Goal: Task Accomplishment & Management: Complete application form

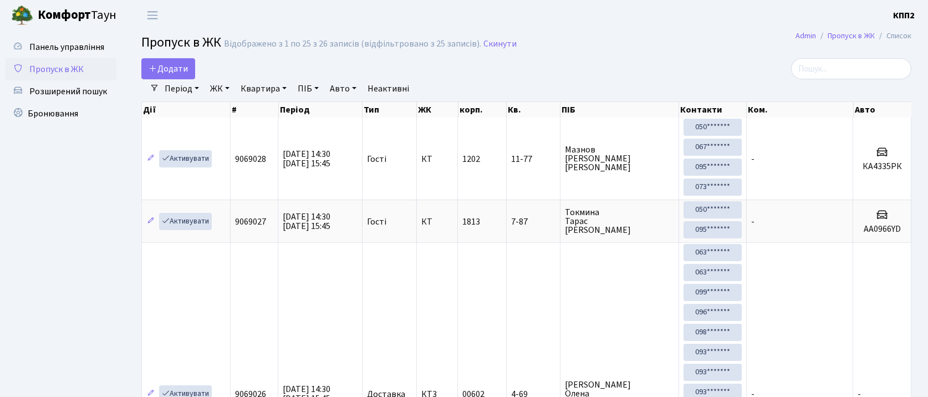
select select "25"
click at [167, 78] on link "Додати" at bounding box center [168, 68] width 54 height 21
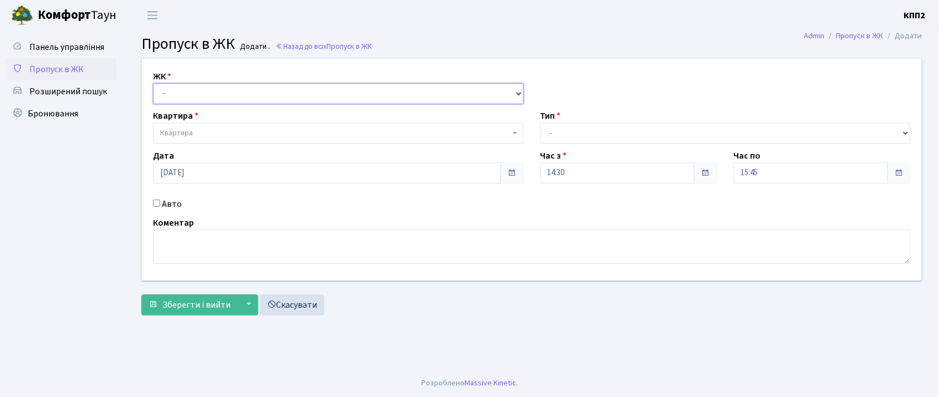
click at [170, 94] on select "- КТ, вул. Регенераторна, 4 КТ2, просп. Соборності, 17 КТ3, вул. Березнева, 16 …" at bounding box center [338, 93] width 371 height 21
select select "271"
click at [153, 83] on select "- КТ, вул. Регенераторна, 4 КТ2, просп. Соборності, 17 КТ3, вул. Березнева, 16 …" at bounding box center [338, 93] width 371 height 21
select select
click at [155, 202] on input "Авто" at bounding box center [156, 203] width 7 height 7
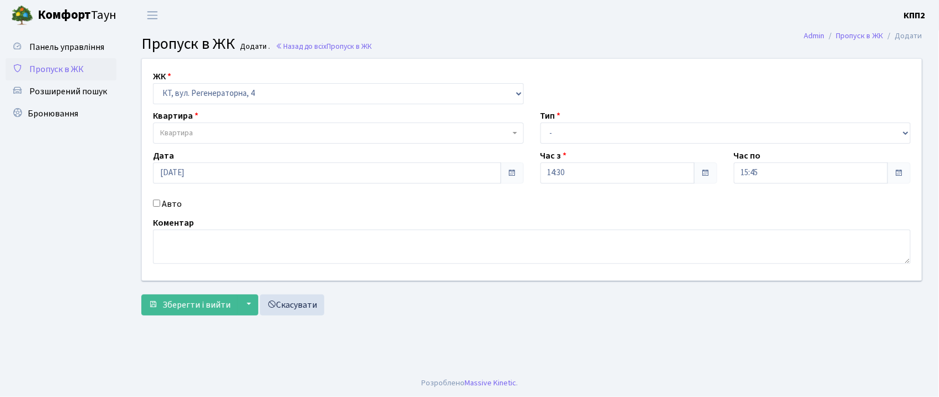
checkbox input "true"
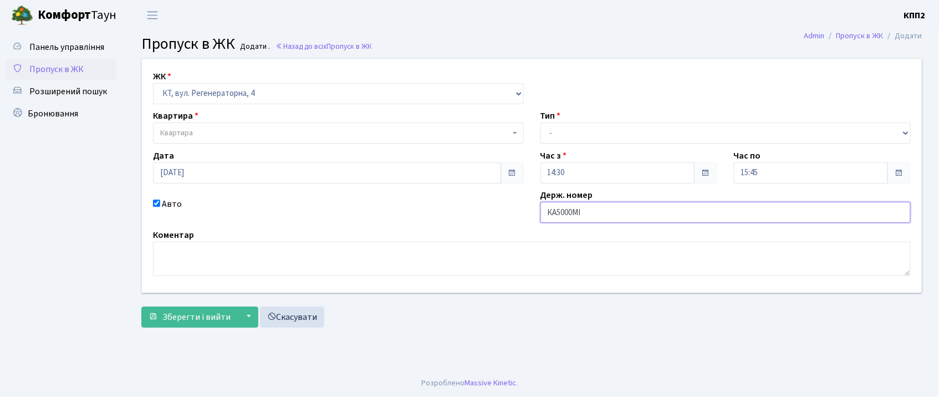
type input "КА5000МІ"
click at [188, 134] on span "Квартира" at bounding box center [176, 132] width 33 height 11
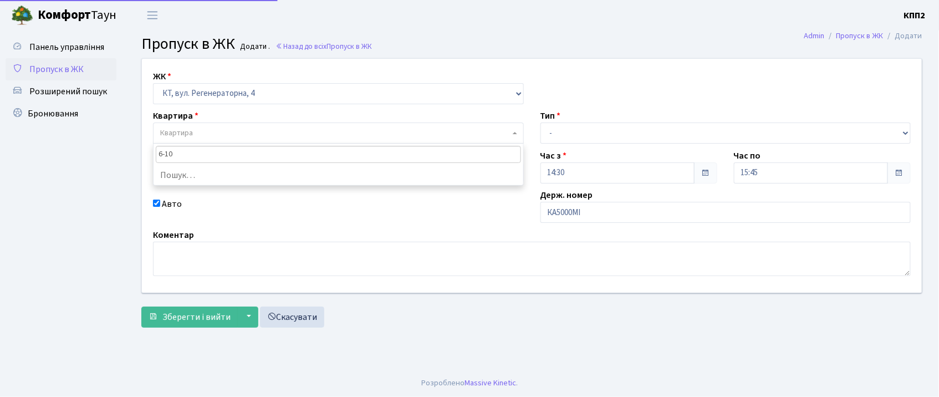
type input "6-100"
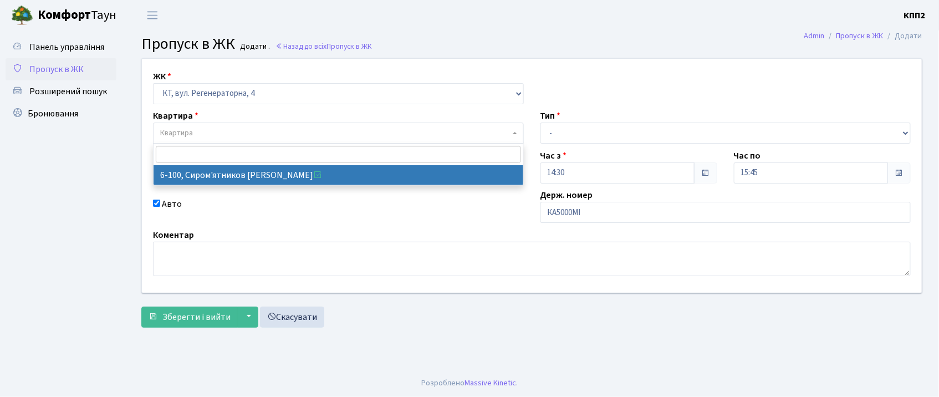
select select "5236"
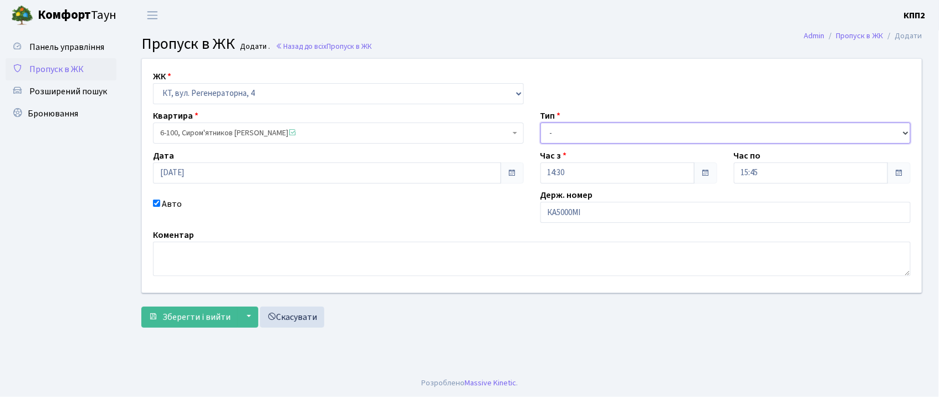
click at [728, 130] on select "- Доставка Таксі Гості Сервіс" at bounding box center [725, 132] width 371 height 21
select select "3"
click at [540, 122] on select "- Доставка Таксі Гості Сервіс" at bounding box center [725, 132] width 371 height 21
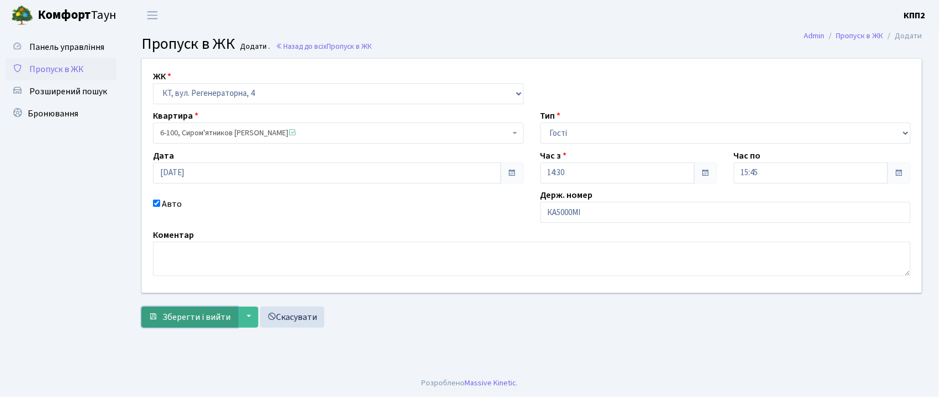
click at [154, 325] on button "Зберегти і вийти" at bounding box center [189, 317] width 96 height 21
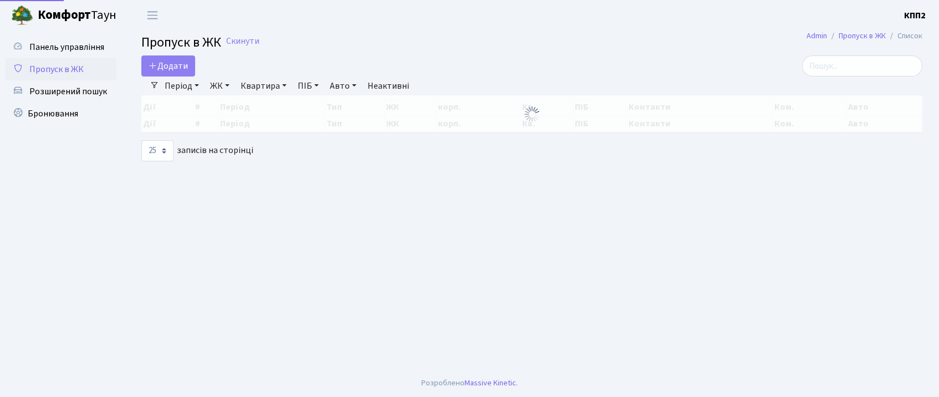
select select "25"
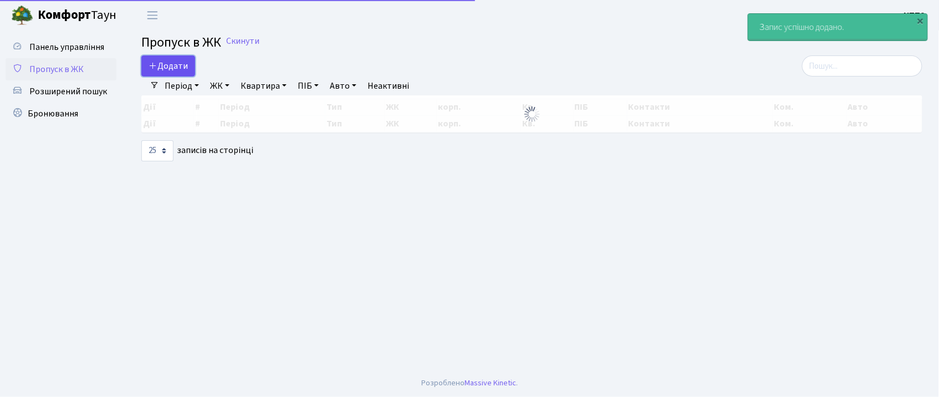
click at [157, 62] on link "Додати" at bounding box center [168, 65] width 54 height 21
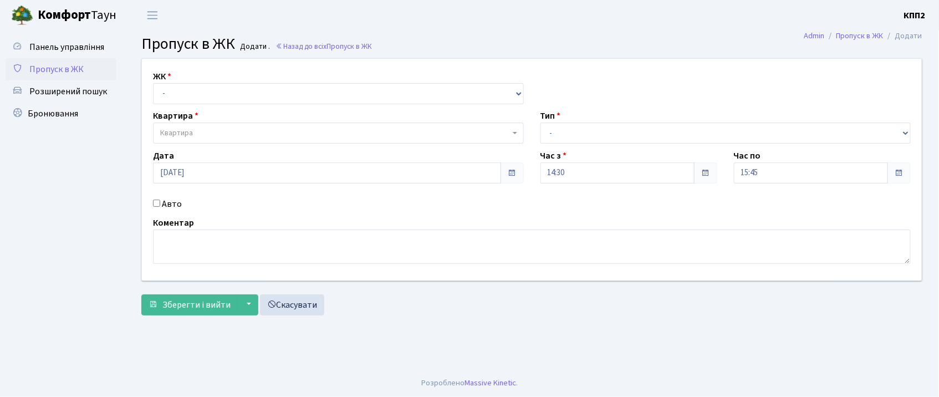
click at [156, 202] on input "Авто" at bounding box center [156, 203] width 7 height 7
checkbox input "true"
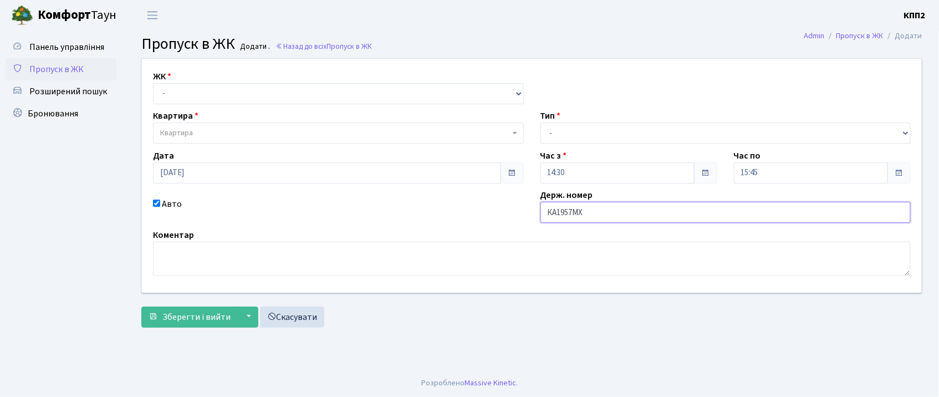
type input "КА1957МХ"
click at [202, 89] on select "- КТ, вул. Регенераторна, 4 КТ2, просп. Соборності, 17 КТ3, вул. Березнева, 16 …" at bounding box center [338, 93] width 371 height 21
select select "271"
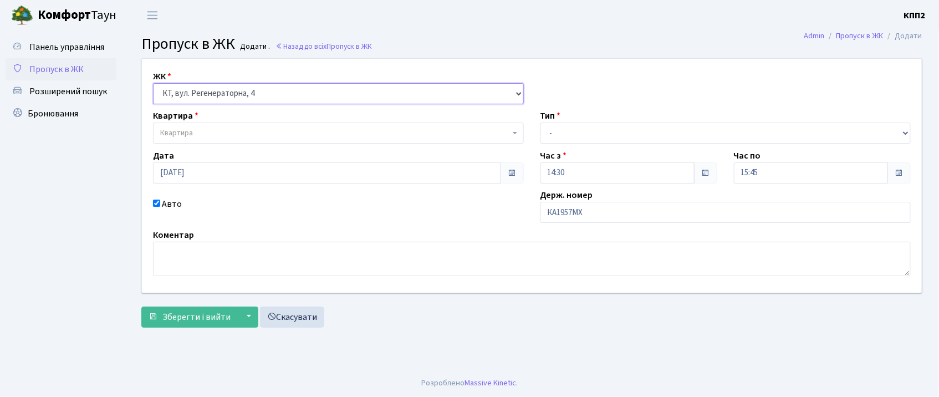
click at [153, 83] on select "- КТ, вул. Регенераторна, 4 КТ2, просп. Соборності, 17 КТ3, вул. Березнева, 16 …" at bounding box center [338, 93] width 371 height 21
select select
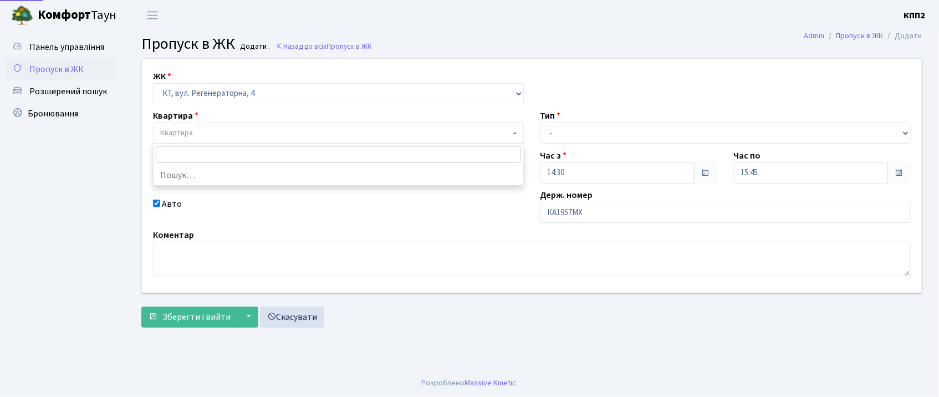
click at [211, 130] on span "Квартира" at bounding box center [335, 132] width 350 height 11
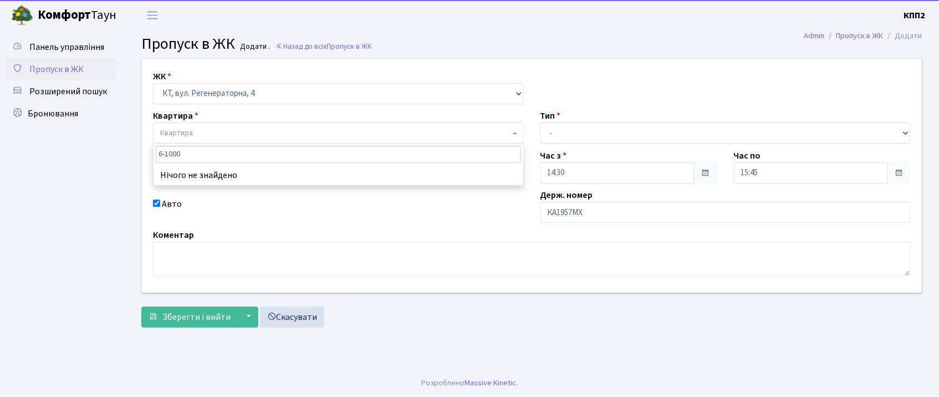
type input "6-100"
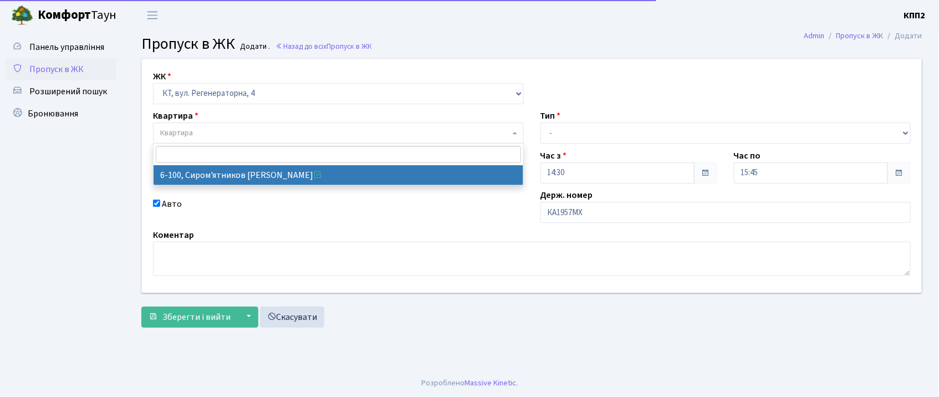
select select "5236"
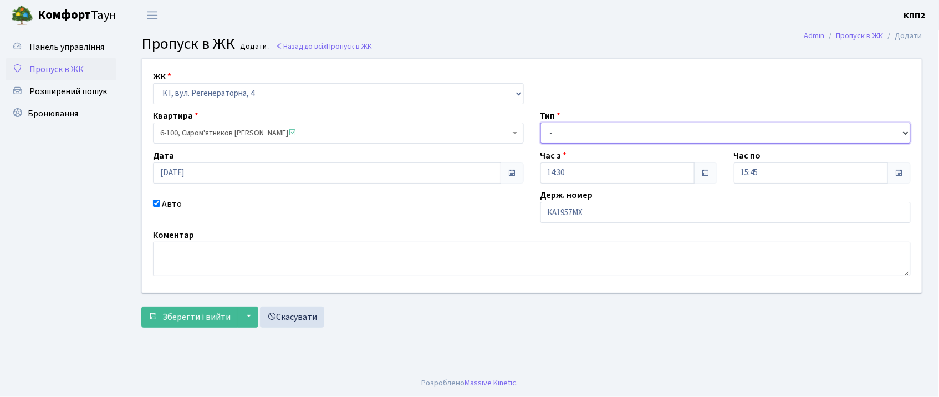
click at [673, 131] on select "- Доставка Таксі Гості Сервіс" at bounding box center [725, 132] width 371 height 21
select select "3"
click at [540, 122] on select "- Доставка Таксі Гості Сервіс" at bounding box center [725, 132] width 371 height 21
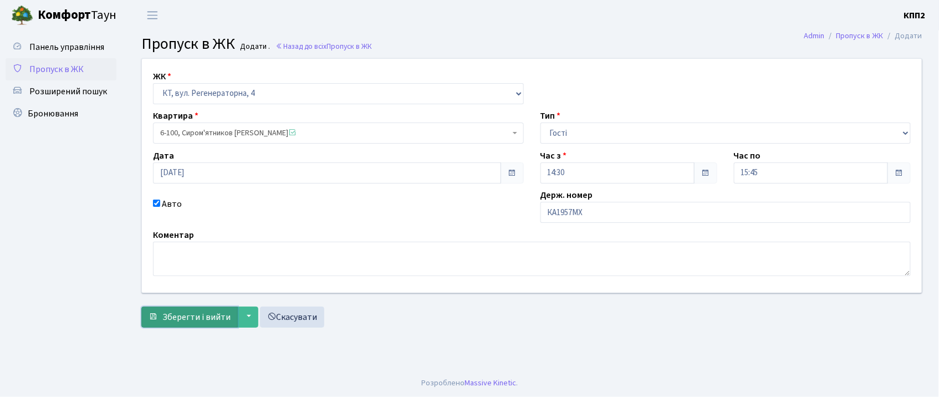
click at [216, 323] on span "Зберегти і вийти" at bounding box center [196, 317] width 68 height 12
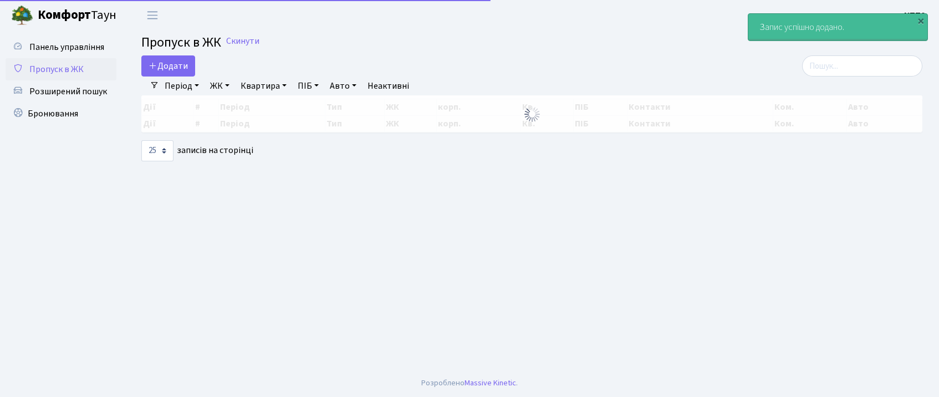
select select "25"
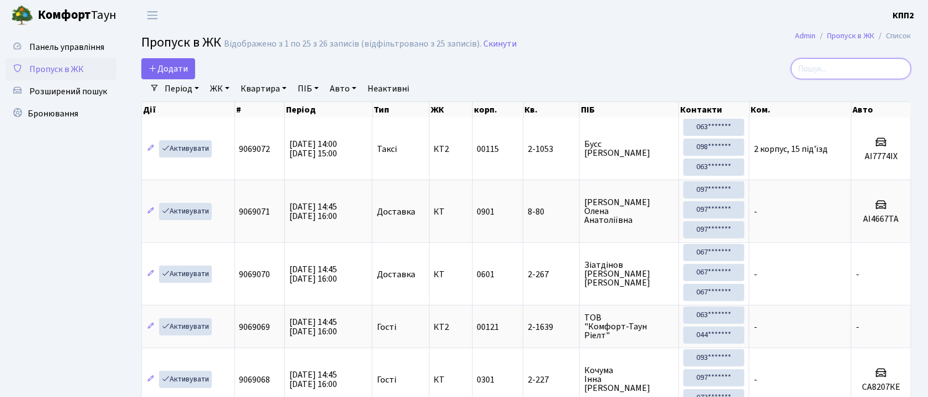
click at [841, 74] on input "search" at bounding box center [851, 68] width 120 height 21
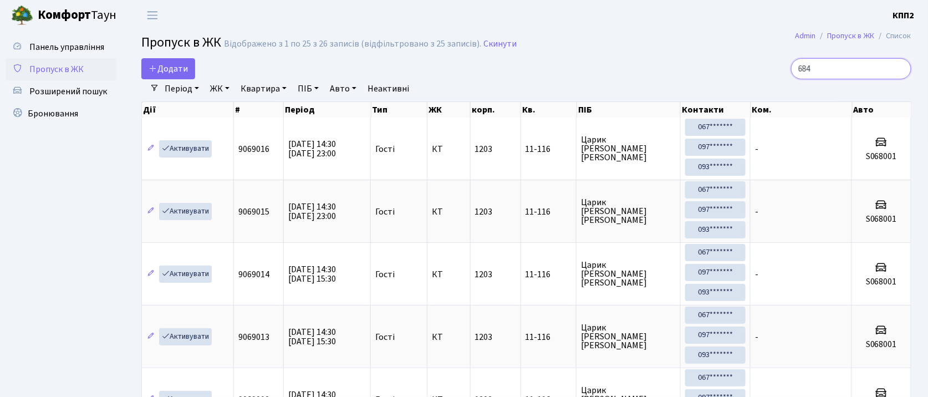
type input "6842"
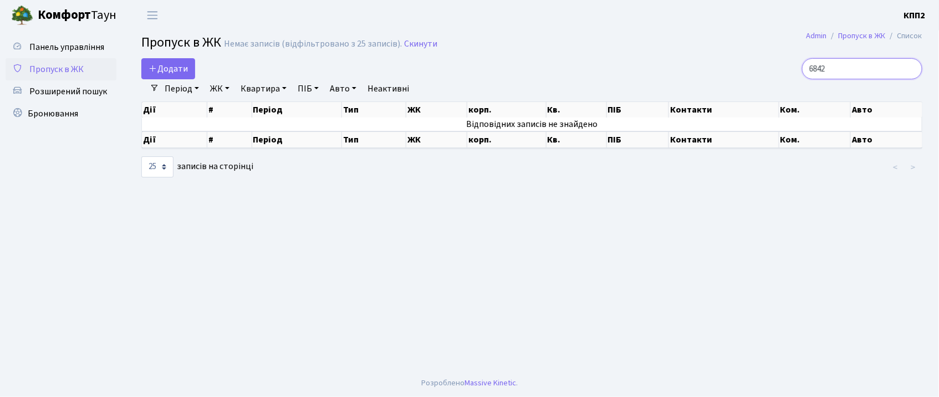
click at [909, 72] on input "6842" at bounding box center [862, 68] width 120 height 21
click at [916, 70] on input "6842" at bounding box center [862, 68] width 120 height 21
click at [910, 68] on input "6842" at bounding box center [862, 68] width 120 height 21
type input "1"
type input "6"
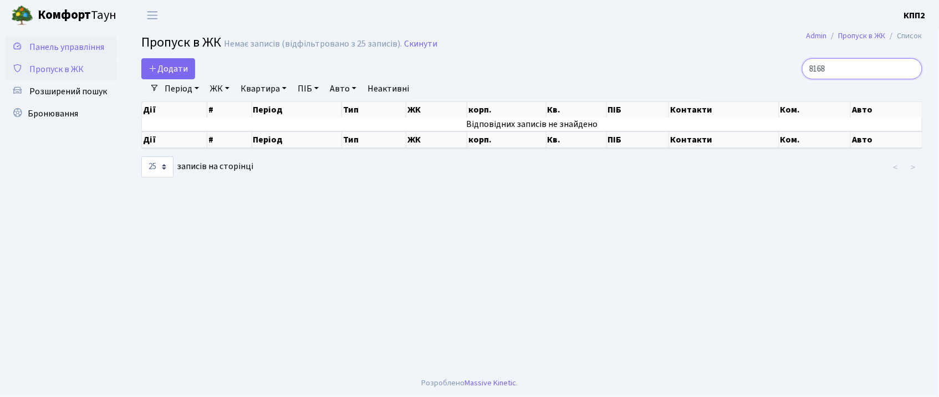
type input "8168"
click at [79, 54] on link "Панель управління" at bounding box center [61, 47] width 111 height 22
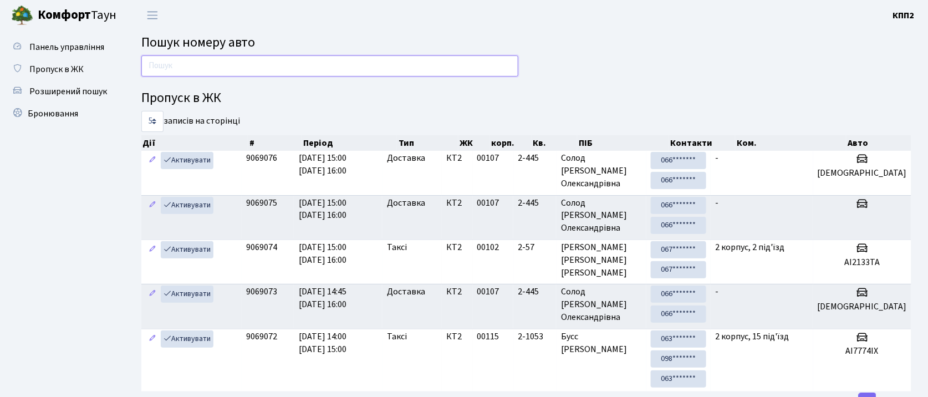
click at [188, 74] on input "text" at bounding box center [329, 65] width 377 height 21
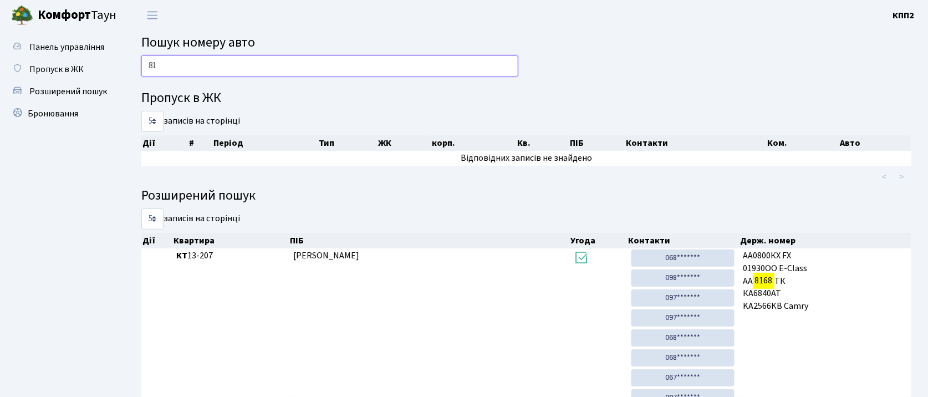
type input "8"
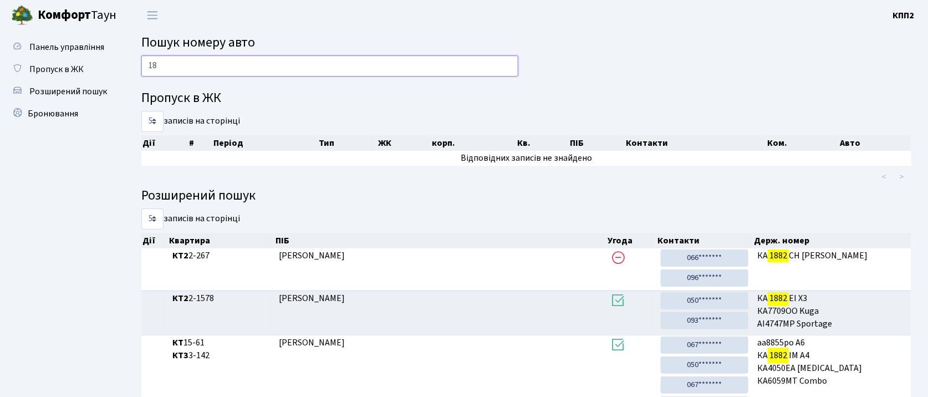
type input "1"
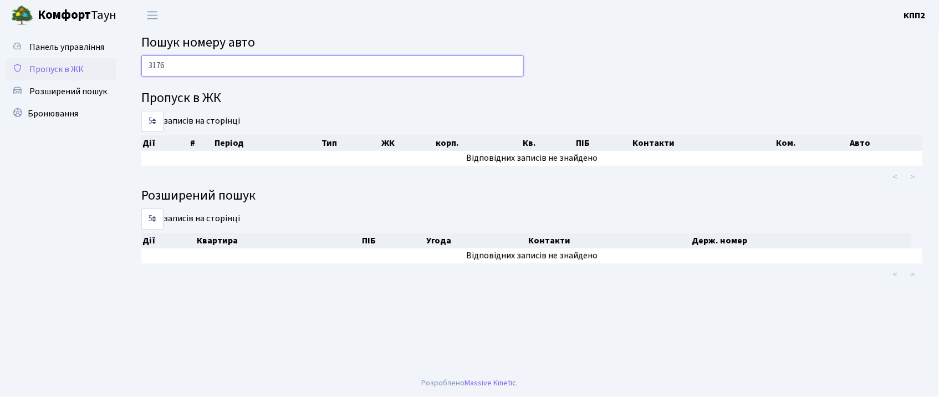
type input "3176"
click at [31, 69] on span "Пропуск в ЖК" at bounding box center [56, 69] width 54 height 12
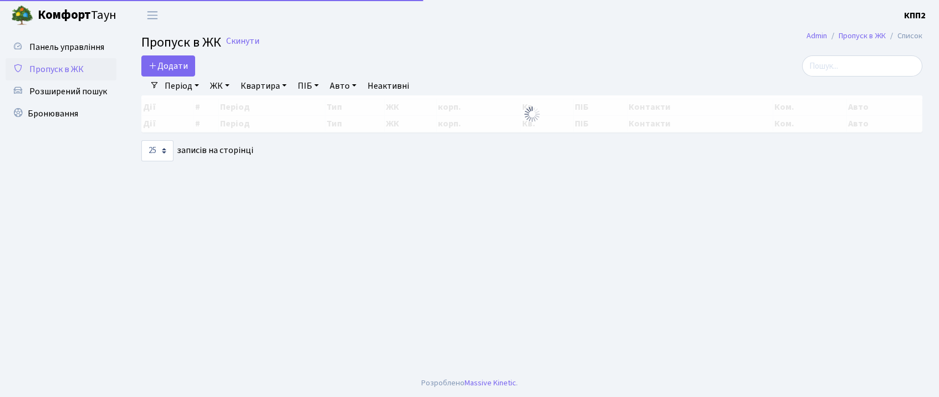
select select "25"
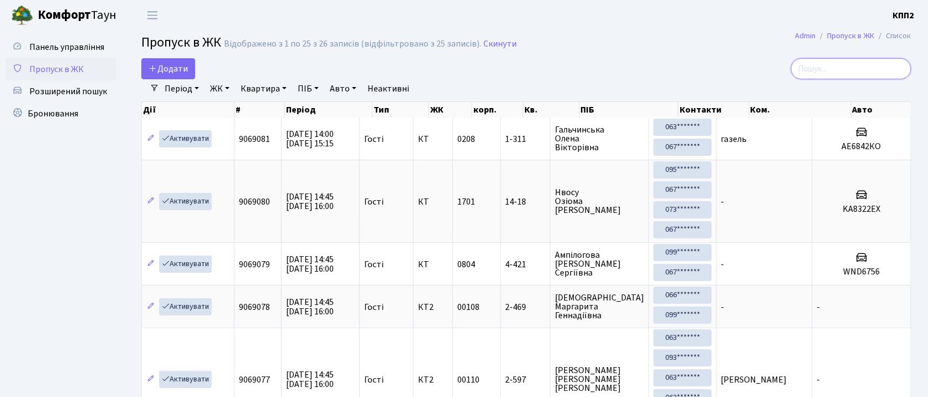
click at [852, 65] on input "search" at bounding box center [851, 68] width 120 height 21
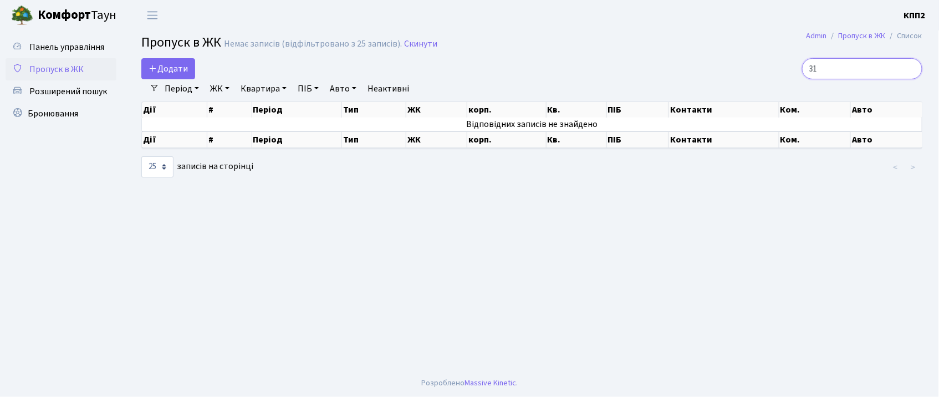
type input "3"
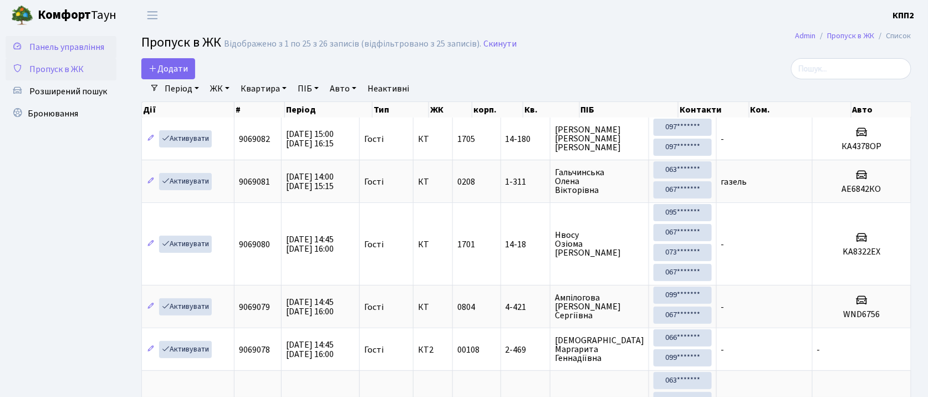
click at [69, 52] on span "Панель управління" at bounding box center [66, 47] width 75 height 12
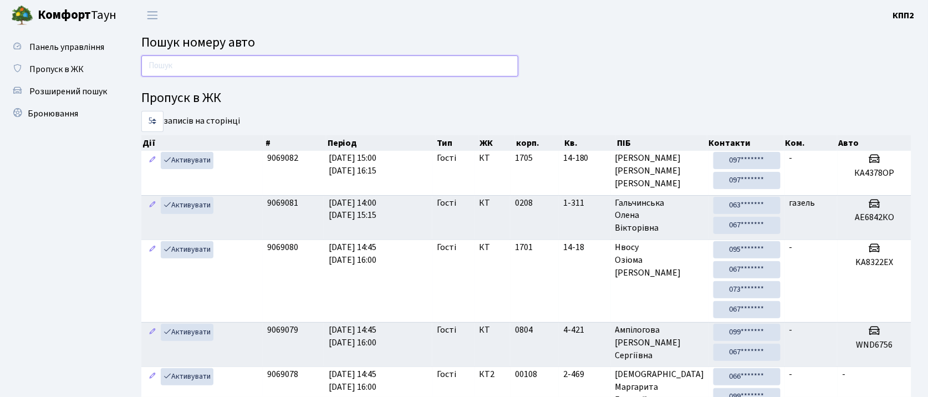
drag, startPoint x: 462, startPoint y: 70, endPoint x: 462, endPoint y: 54, distance: 15.5
click at [462, 70] on input "text" at bounding box center [329, 65] width 377 height 21
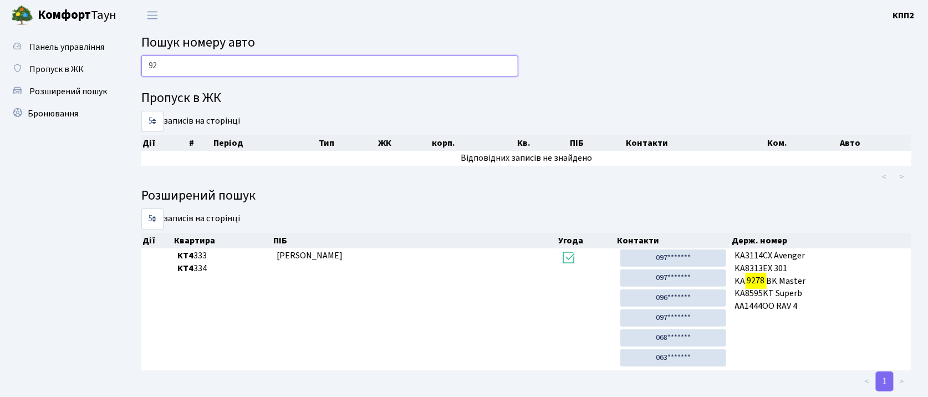
type input "9"
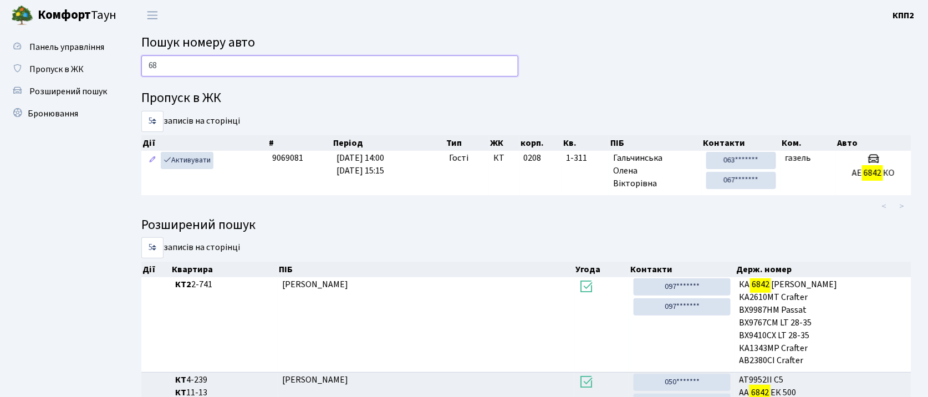
type input "6"
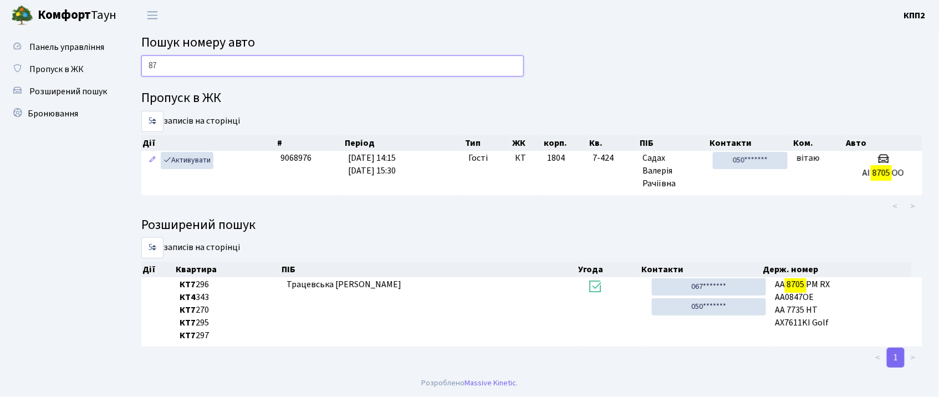
type input "8"
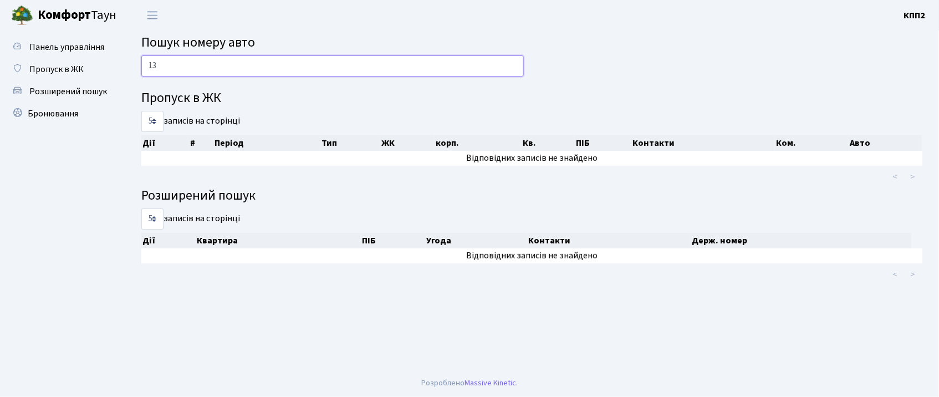
type input "1"
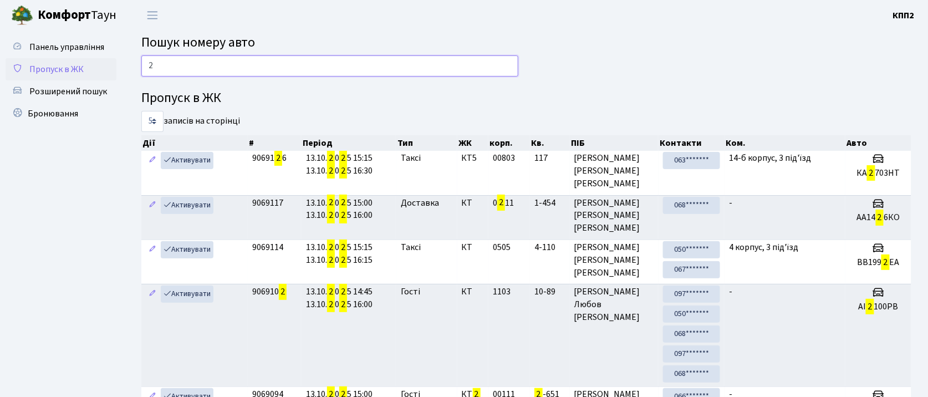
type input "2"
click at [76, 76] on link "Пропуск в ЖК" at bounding box center [61, 69] width 111 height 22
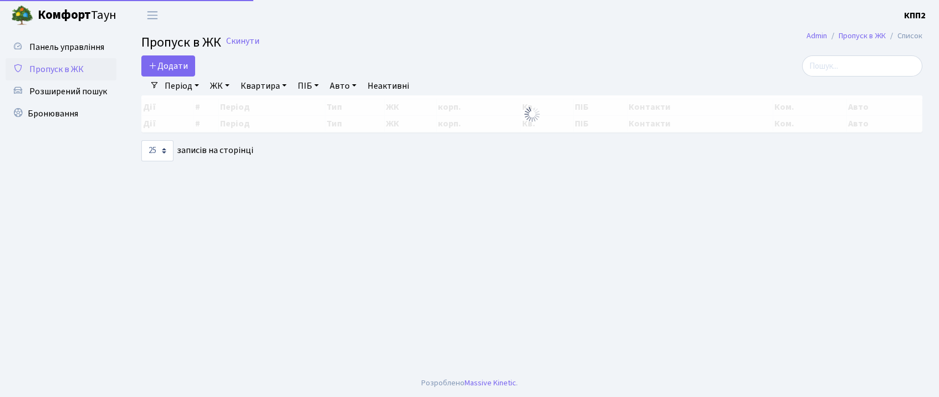
select select "25"
click at [158, 69] on span "Додати" at bounding box center [168, 66] width 39 height 12
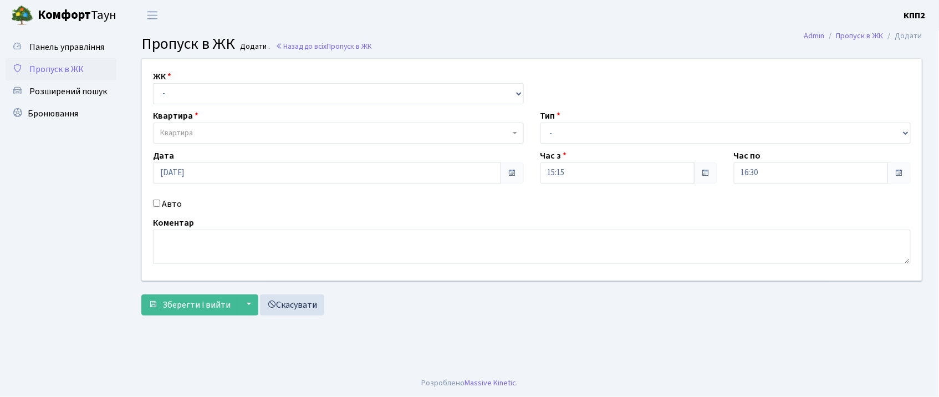
drag, startPoint x: 161, startPoint y: 205, endPoint x: 154, endPoint y: 206, distance: 6.9
click at [156, 205] on div "Авто" at bounding box center [338, 203] width 387 height 13
click at [157, 205] on input "Авто" at bounding box center [156, 203] width 7 height 7
checkbox input "true"
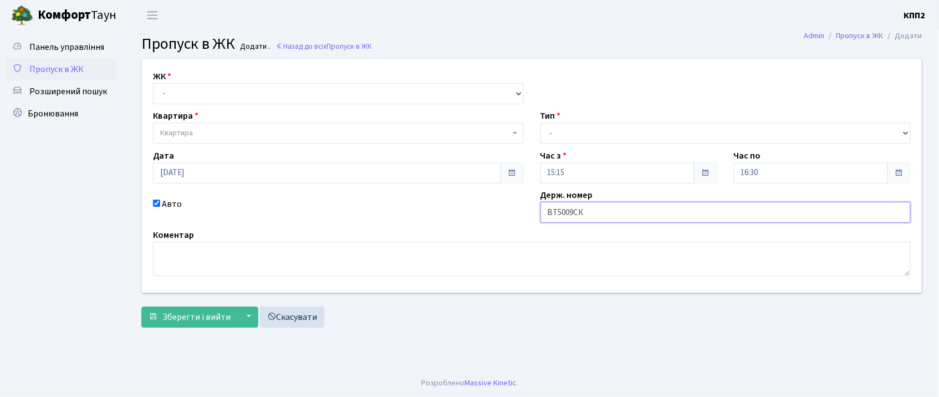
type input "ВТ5009СК"
click at [203, 94] on select "- КТ, вул. Регенераторна, 4 КТ2, просп. Соборності, 17 КТ3, вул. Березнева, 16 …" at bounding box center [338, 93] width 371 height 21
select select "302"
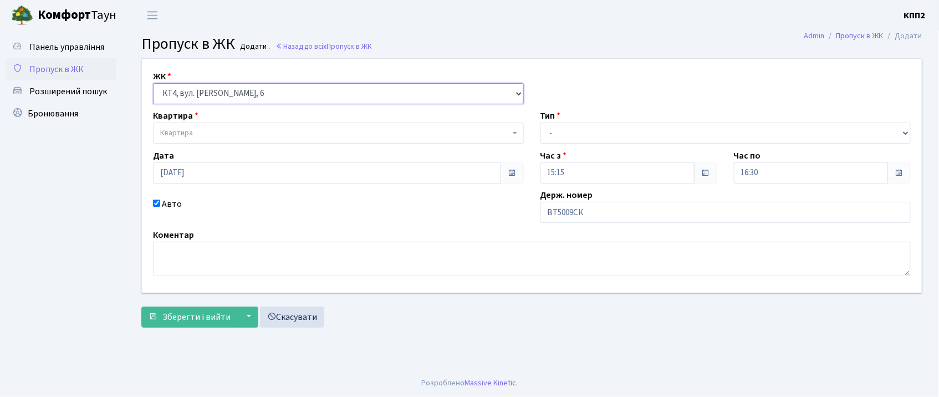
click at [153, 83] on select "- КТ, вул. Регенераторна, 4 КТ2, просп. Соборності, 17 КТ3, вул. Березнева, 16 …" at bounding box center [338, 93] width 371 height 21
select select
click at [245, 134] on span "Квартира" at bounding box center [335, 132] width 350 height 11
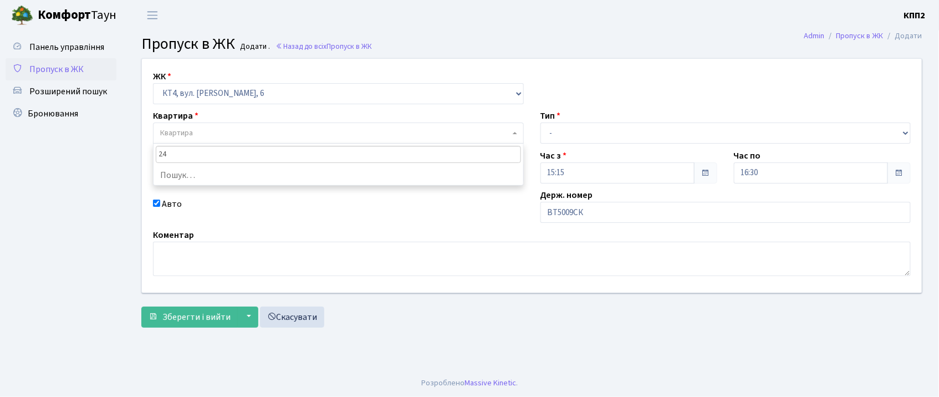
type input "241"
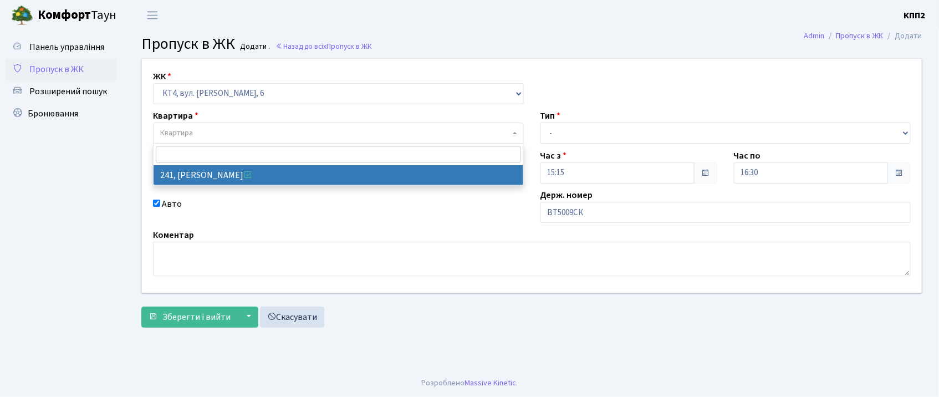
select select "16958"
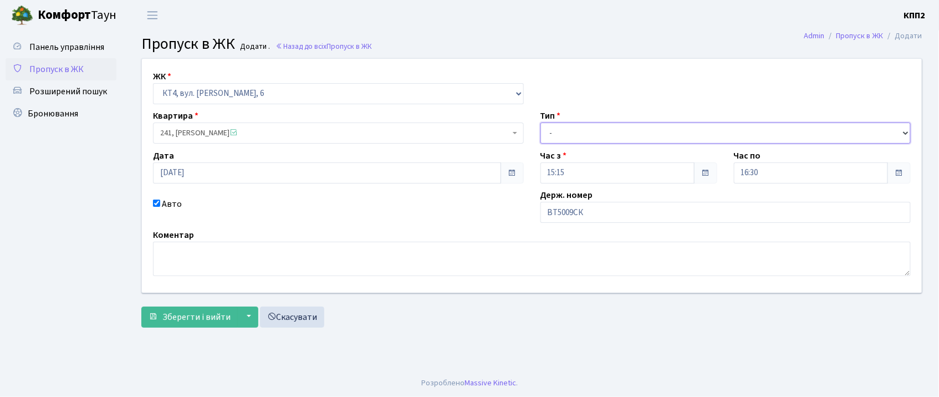
click at [557, 127] on select "- Доставка Таксі Гості Сервіс" at bounding box center [725, 132] width 371 height 21
select select "1"
click at [540, 122] on select "- Доставка Таксі Гості Сервіс" at bounding box center [725, 132] width 371 height 21
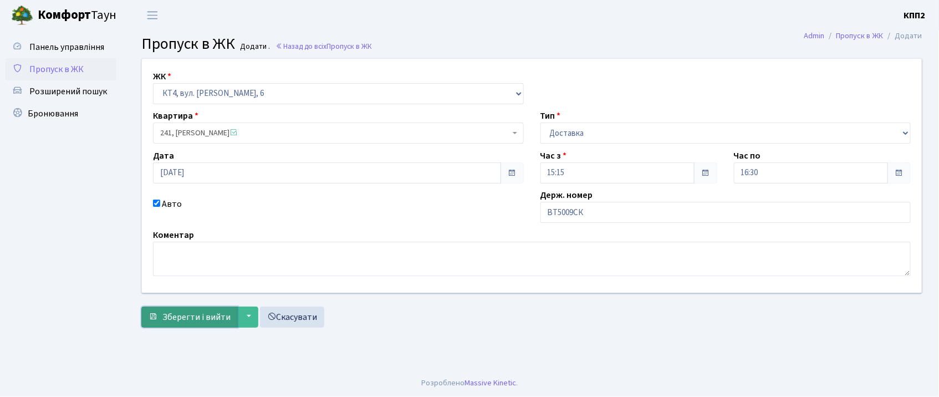
click at [158, 326] on button "Зберегти і вийти" at bounding box center [189, 317] width 96 height 21
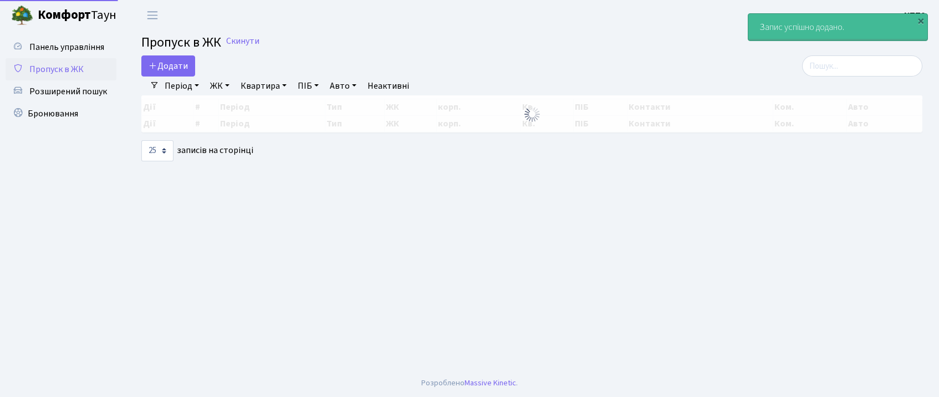
select select "25"
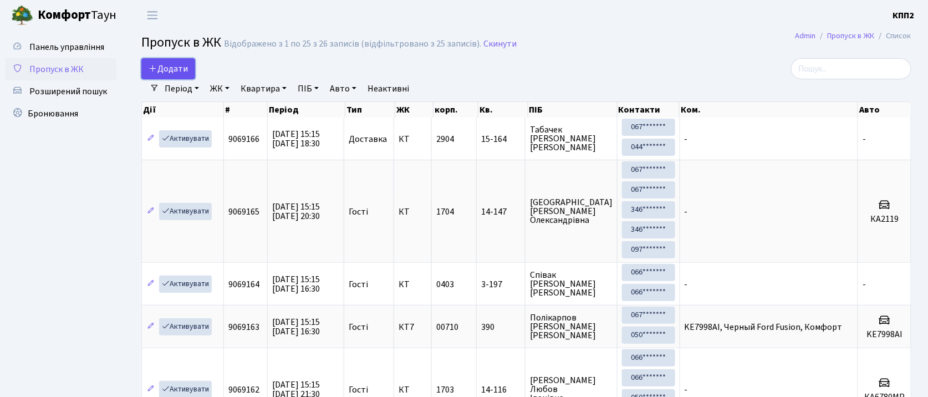
click at [167, 61] on link "Додати" at bounding box center [168, 68] width 54 height 21
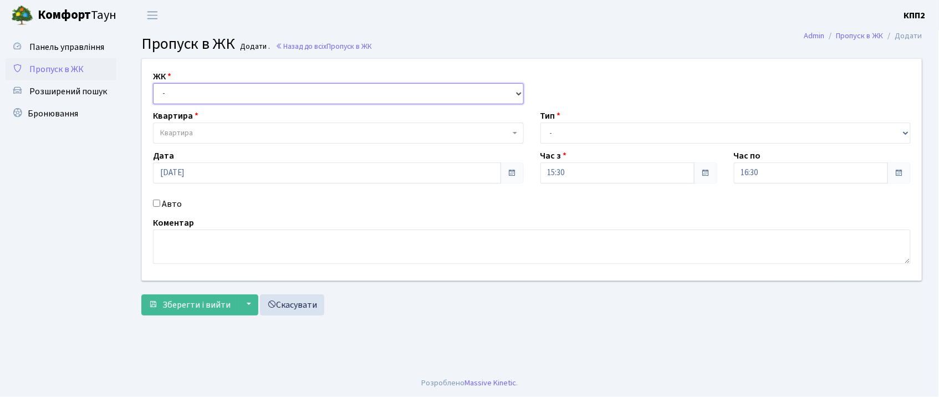
drag, startPoint x: 194, startPoint y: 88, endPoint x: 184, endPoint y: 101, distance: 16.6
click at [193, 88] on select "- КТ, вул. Регенераторна, 4 КТ2, просп. [STREET_ADDRESS] [STREET_ADDRESS] [PERS…" at bounding box center [338, 93] width 371 height 21
select select "271"
click at [153, 83] on select "- КТ, вул. Регенераторна, 4 КТ2, просп. [STREET_ADDRESS] [STREET_ADDRESS] [PERS…" at bounding box center [338, 93] width 371 height 21
select select
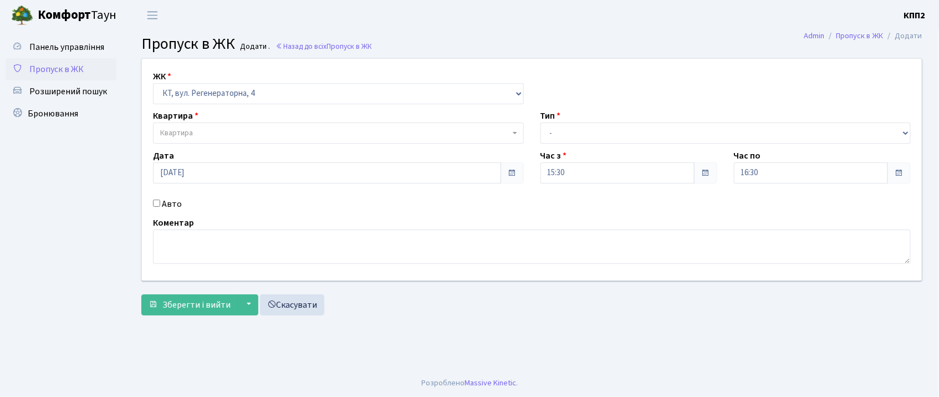
click at [154, 205] on input "Авто" at bounding box center [156, 203] width 7 height 7
checkbox input "true"
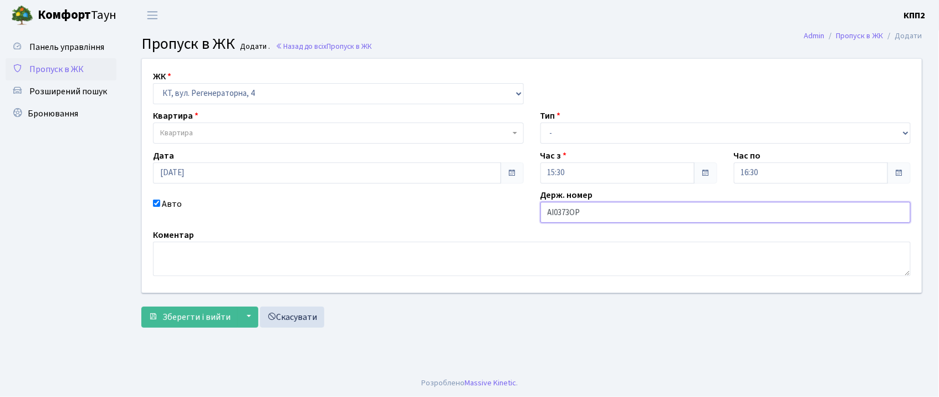
type input "АІ0373ОР"
click at [331, 135] on span "Квартира" at bounding box center [335, 132] width 350 height 11
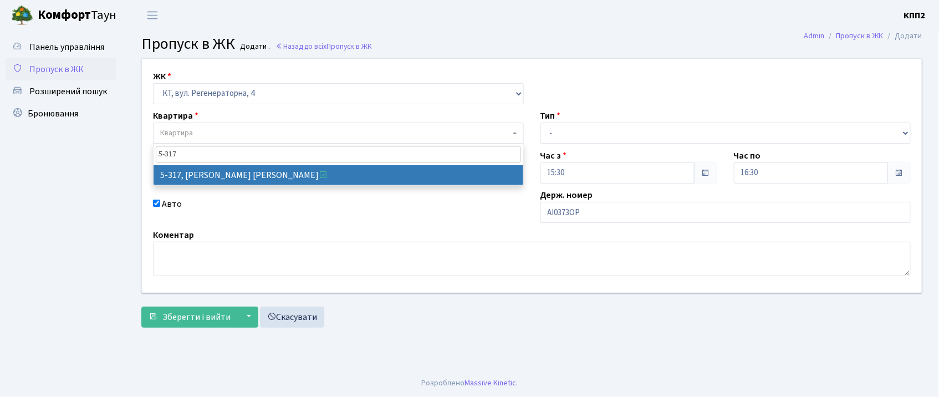
type input "5-317"
drag, startPoint x: 331, startPoint y: 176, endPoint x: 480, endPoint y: 187, distance: 149.5
select select "2240"
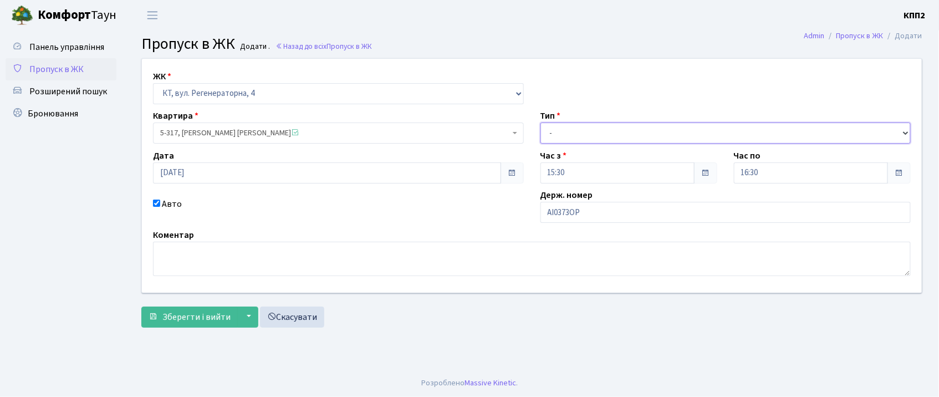
click at [676, 134] on select "- Доставка Таксі Гості Сервіс" at bounding box center [725, 132] width 371 height 21
select select "3"
click at [540, 122] on select "- Доставка Таксі Гості Сервіс" at bounding box center [725, 132] width 371 height 21
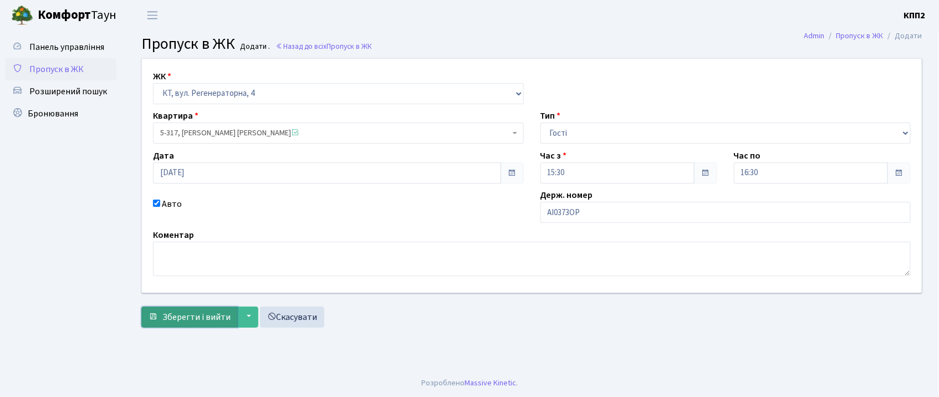
click at [185, 307] on button "Зберегти і вийти" at bounding box center [189, 317] width 96 height 21
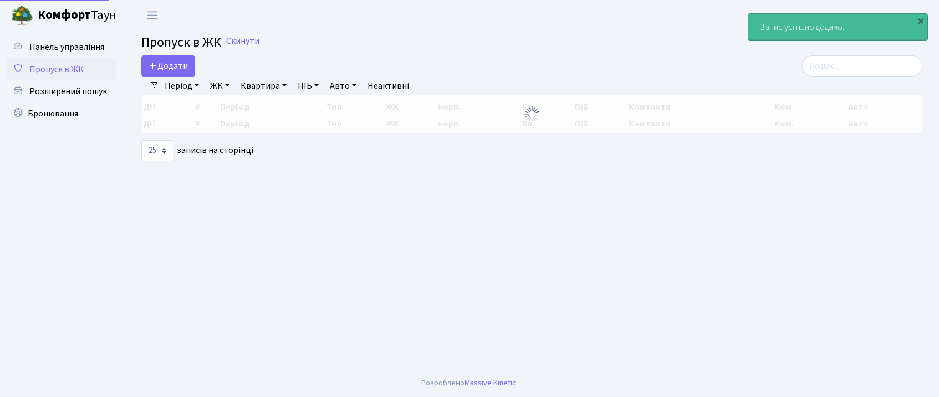
select select "25"
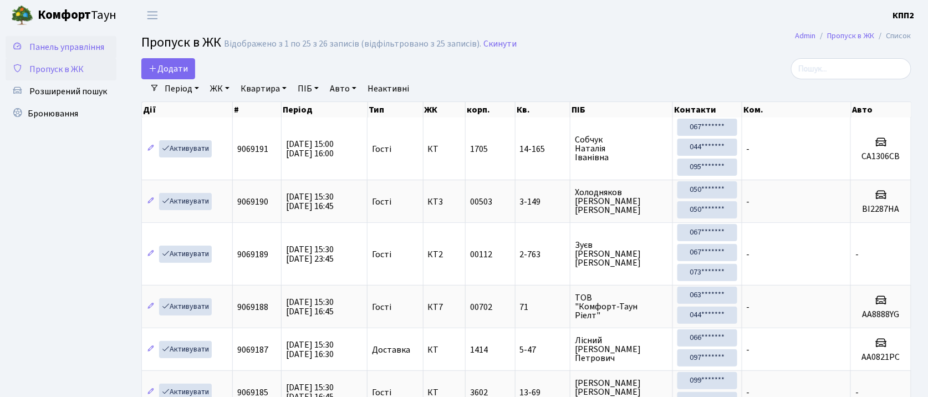
click at [49, 41] on span "Панель управління" at bounding box center [66, 47] width 75 height 12
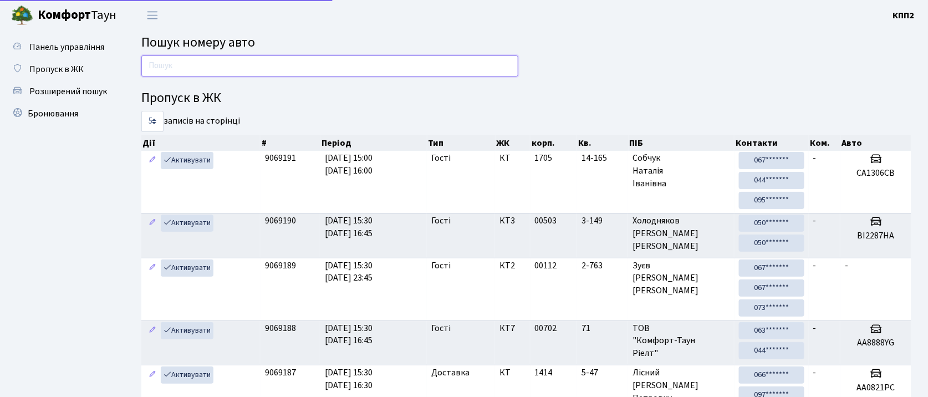
click at [182, 68] on input "text" at bounding box center [329, 65] width 377 height 21
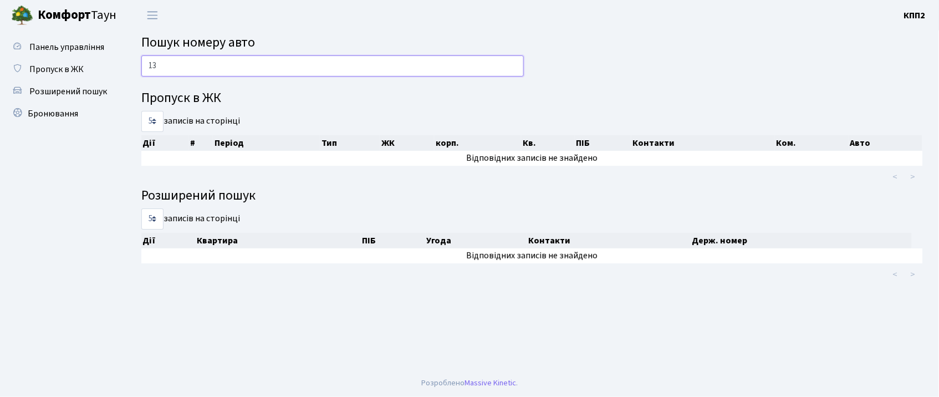
type input "1"
type input "0"
type input "3"
type input "7"
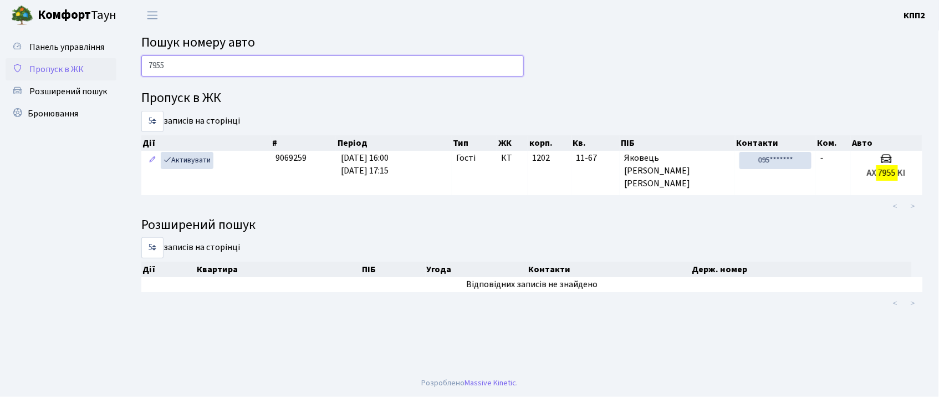
type input "7955"
click at [80, 61] on link "Пропуск в ЖК" at bounding box center [61, 69] width 111 height 22
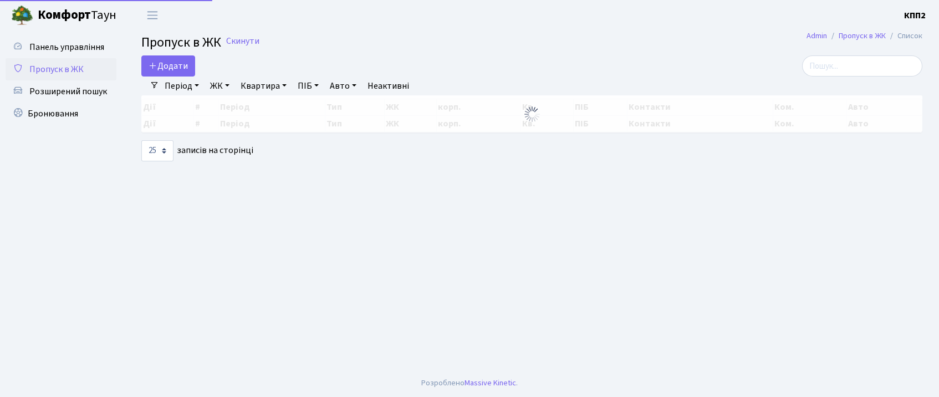
select select "25"
click at [167, 59] on link "Додати" at bounding box center [168, 65] width 54 height 21
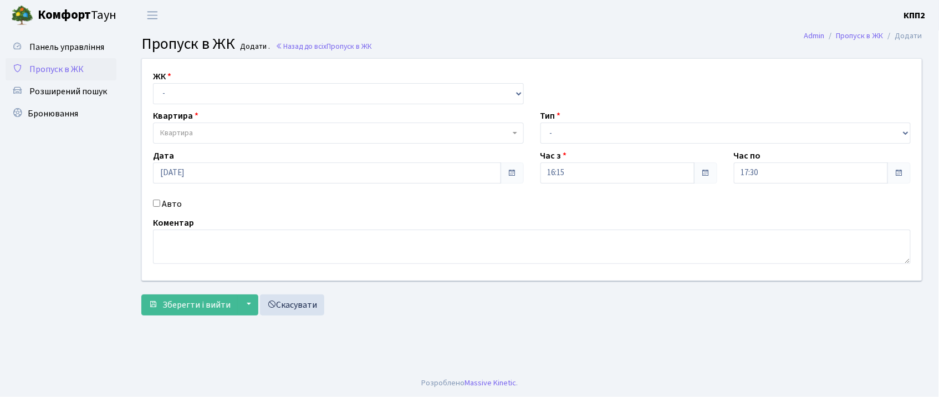
click at [154, 202] on input "Авто" at bounding box center [156, 203] width 7 height 7
checkbox input "true"
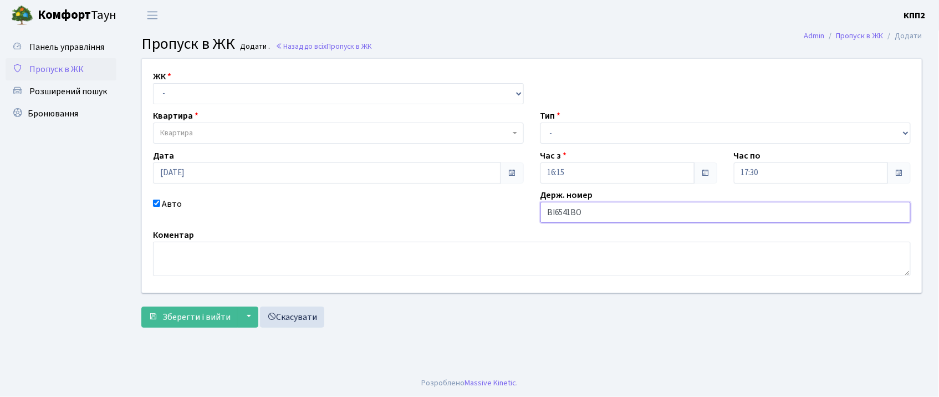
type input "ВІ6541ВО"
click at [178, 101] on select "- КТ, вул. Регенераторна, 4 КТ2, просп. Соборності, 17 КТ3, вул. Березнева, 16 …" at bounding box center [338, 93] width 371 height 21
select select "302"
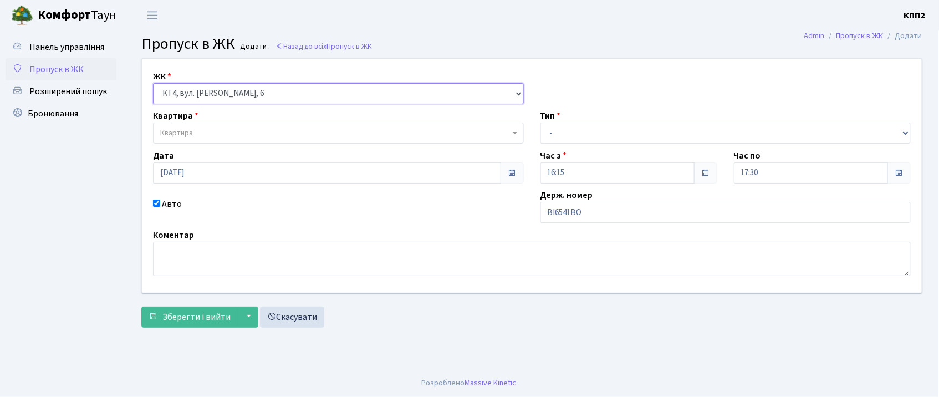
click at [153, 83] on select "- КТ, вул. Регенераторна, 4 КТ2, просп. Соборності, 17 КТ3, вул. Березнева, 16 …" at bounding box center [338, 93] width 371 height 21
select select
click at [215, 130] on span "Квартира" at bounding box center [335, 132] width 350 height 11
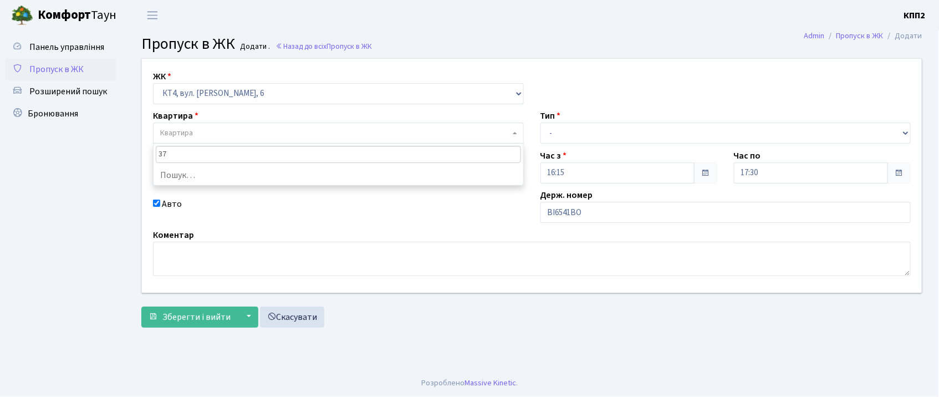
type input "373"
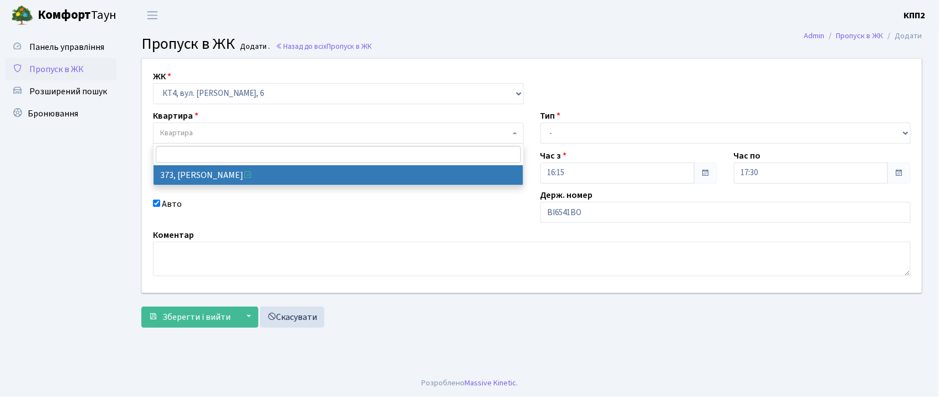
select select "17080"
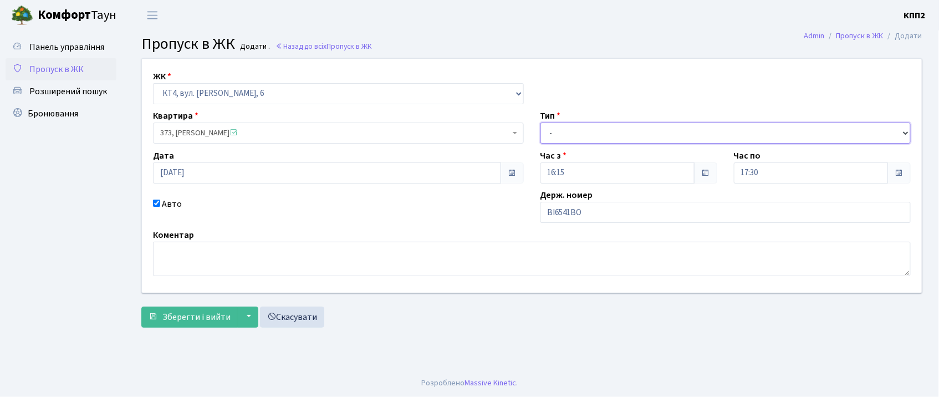
click at [683, 134] on select "- Доставка Таксі Гості Сервіс" at bounding box center [725, 132] width 371 height 21
select select "3"
click at [540, 122] on select "- Доставка Таксі Гості Сервіс" at bounding box center [725, 132] width 371 height 21
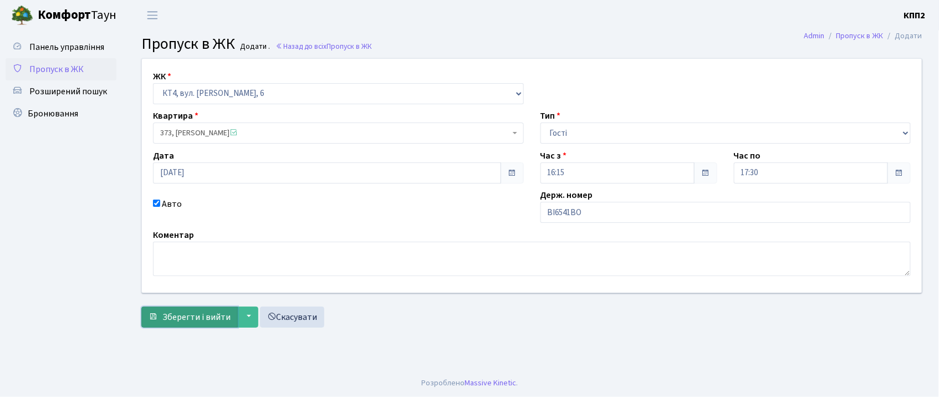
click at [205, 325] on button "Зберегти і вийти" at bounding box center [189, 317] width 96 height 21
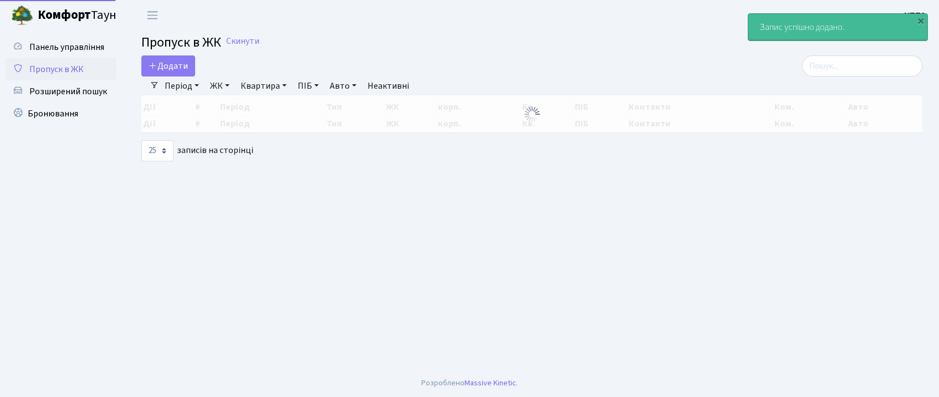
select select "25"
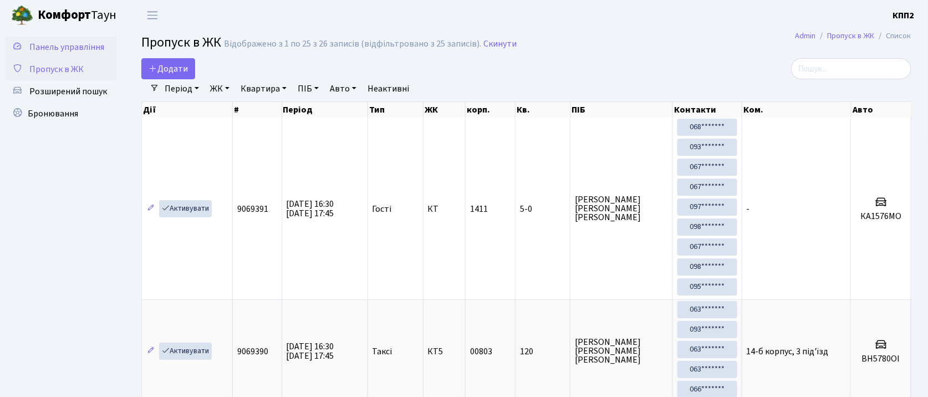
click at [74, 50] on span "Панель управління" at bounding box center [66, 47] width 75 height 12
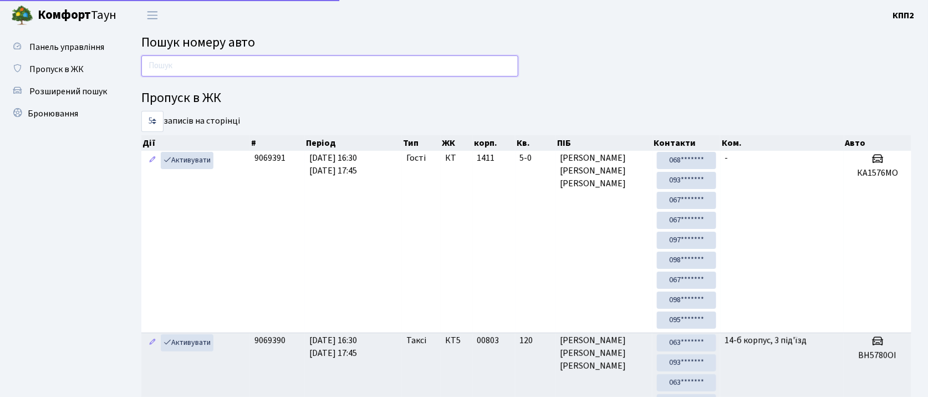
click at [165, 60] on input "text" at bounding box center [329, 65] width 377 height 21
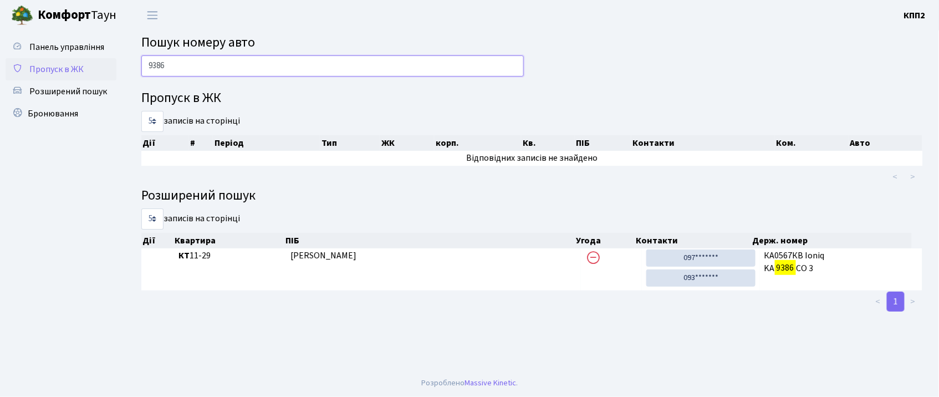
type input "9386"
click at [82, 65] on span "Пропуск в ЖК" at bounding box center [56, 69] width 54 height 12
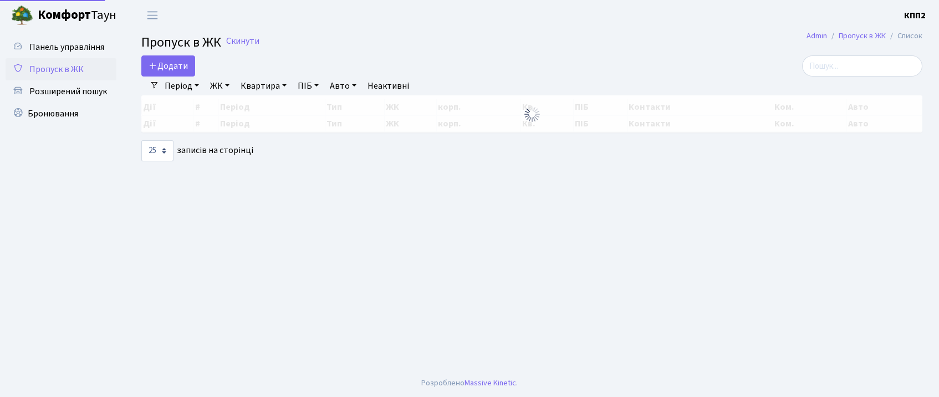
select select "25"
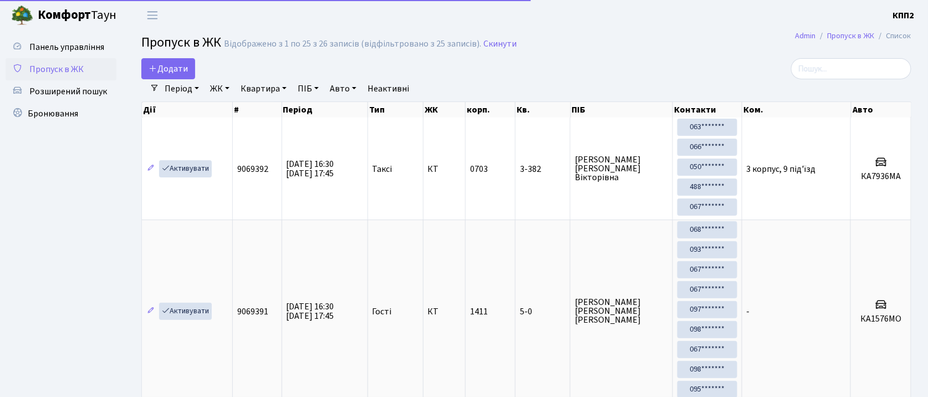
click at [859, 71] on input "search" at bounding box center [851, 68] width 120 height 21
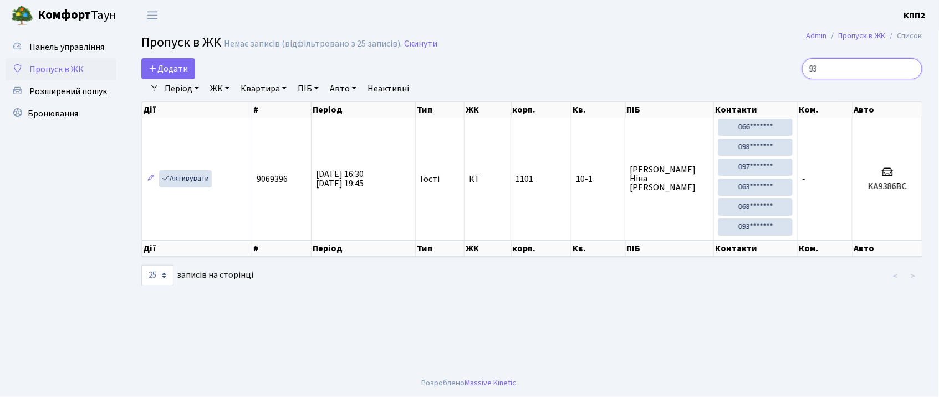
type input "9"
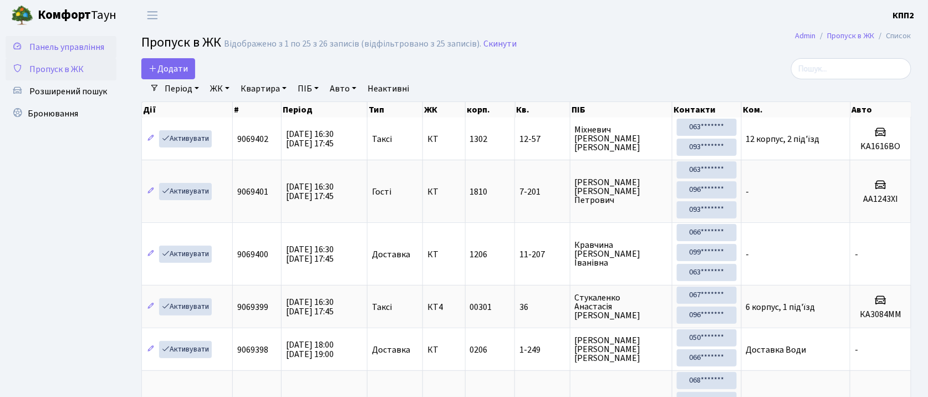
click at [72, 52] on span "Панель управління" at bounding box center [66, 47] width 75 height 12
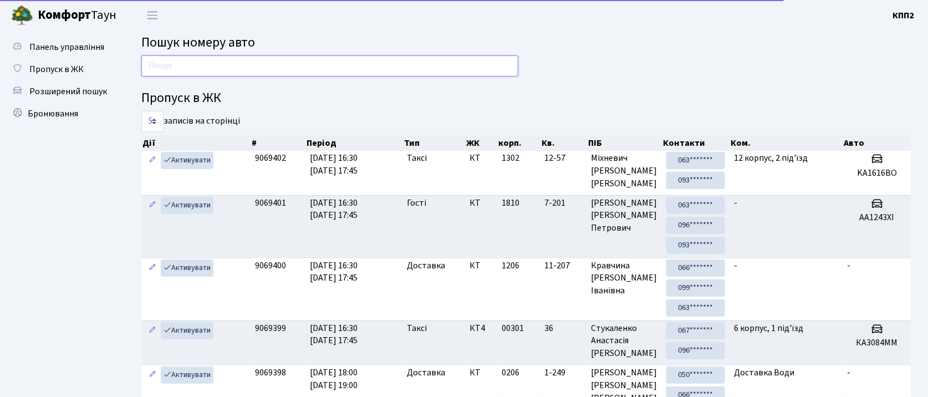
click at [162, 65] on input "text" at bounding box center [329, 65] width 377 height 21
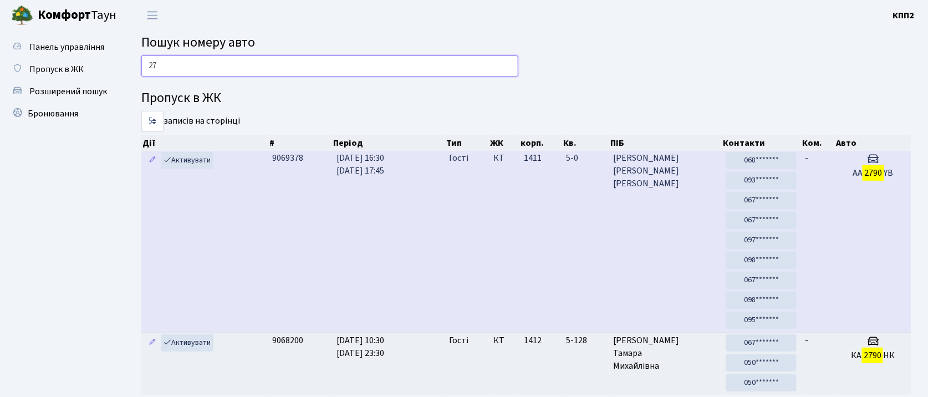
type input "2"
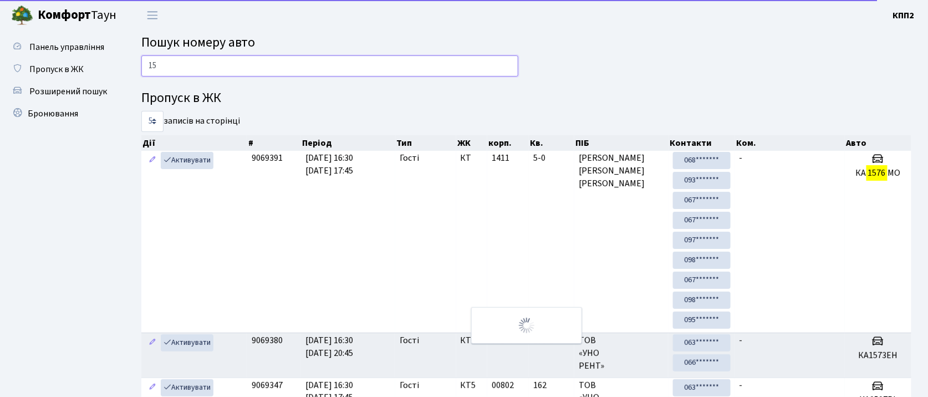
type input "1"
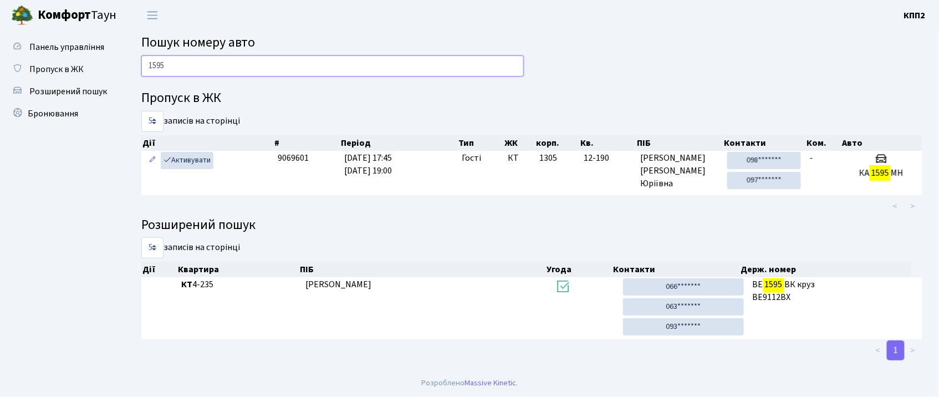
type input "1595"
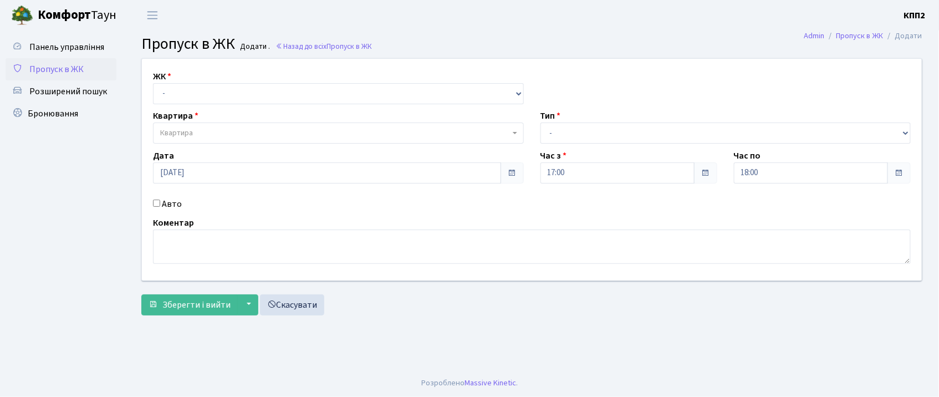
drag, startPoint x: 178, startPoint y: 96, endPoint x: 187, endPoint y: 120, distance: 25.9
click at [177, 98] on select "- КТ, вул. Регенераторна, 4 КТ2, просп. [STREET_ADDRESS] [STREET_ADDRESS] [PERS…" at bounding box center [338, 93] width 371 height 21
drag, startPoint x: 186, startPoint y: 96, endPoint x: 186, endPoint y: 102, distance: 6.1
click at [186, 98] on select "- КТ, вул. Регенераторна, 4 КТ2, просп. [STREET_ADDRESS] [STREET_ADDRESS] [PERS…" at bounding box center [338, 93] width 371 height 21
select select "271"
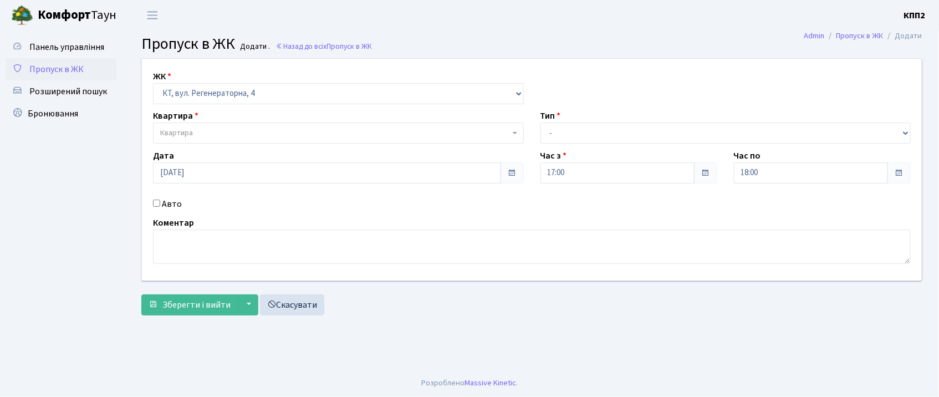
click at [153, 83] on select "- КТ, вул. Регенераторна, 4 КТ2, просп. Соборності, 17 КТ3, вул. Березнева, 16 …" at bounding box center [338, 93] width 371 height 21
select select
click at [186, 133] on span "Квартира" at bounding box center [176, 132] width 33 height 11
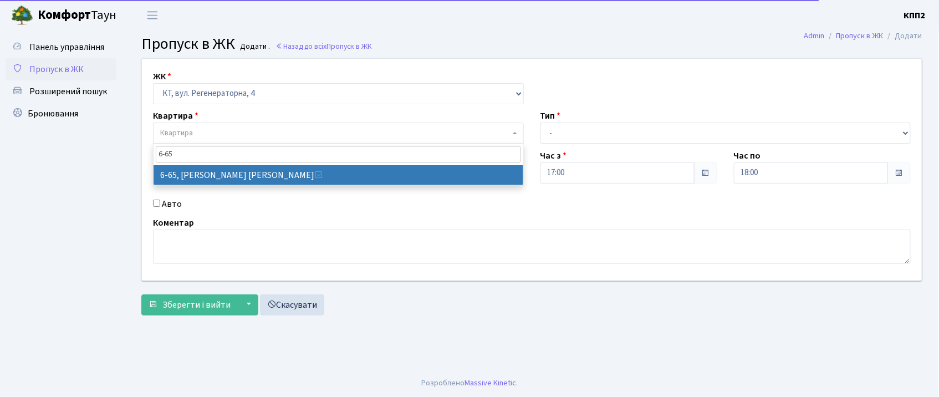
type input "6-65"
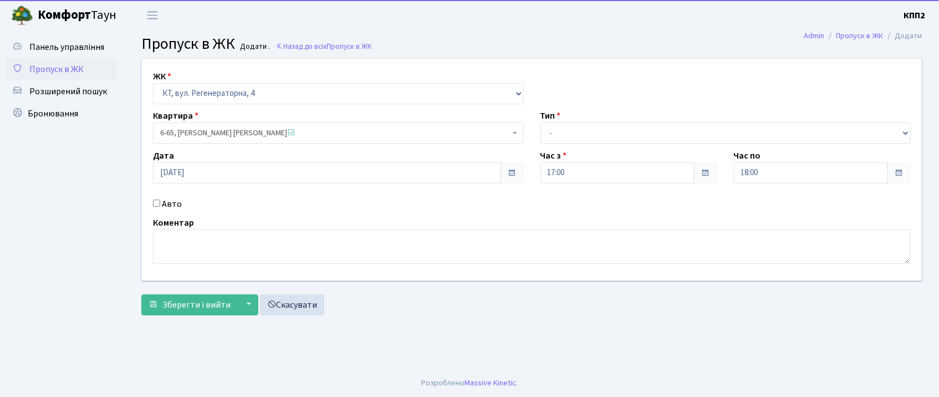
select select "5290"
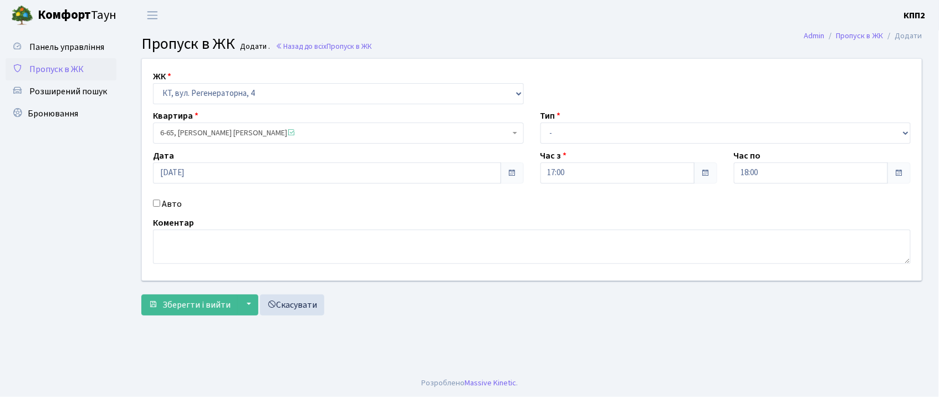
click at [160, 205] on div "Авто" at bounding box center [338, 203] width 387 height 13
click at [159, 205] on input "Авто" at bounding box center [156, 203] width 7 height 7
checkbox input "true"
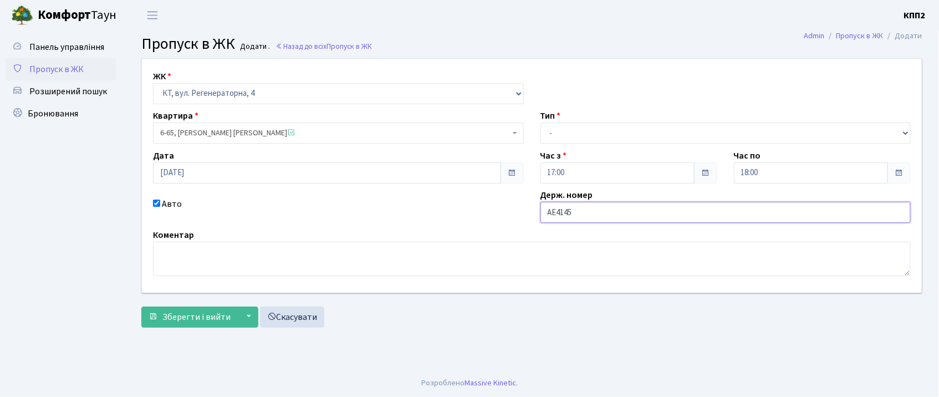
type input "АЕ4145ОВ"
drag, startPoint x: 577, startPoint y: 134, endPoint x: 580, endPoint y: 139, distance: 5.7
click at [577, 134] on select "- Доставка Таксі Гості Сервіс" at bounding box center [725, 132] width 371 height 21
select select "18"
click at [540, 122] on select "- Доставка Таксі Гості Сервіс" at bounding box center [725, 132] width 371 height 21
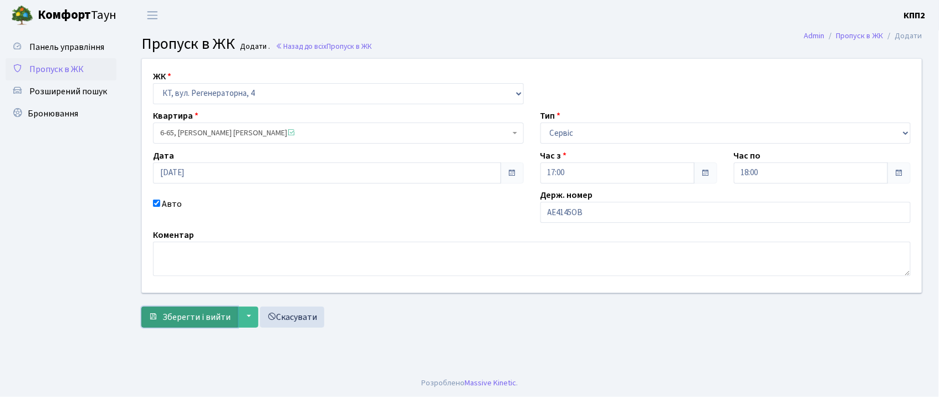
click at [216, 322] on span "Зберегти і вийти" at bounding box center [196, 317] width 68 height 12
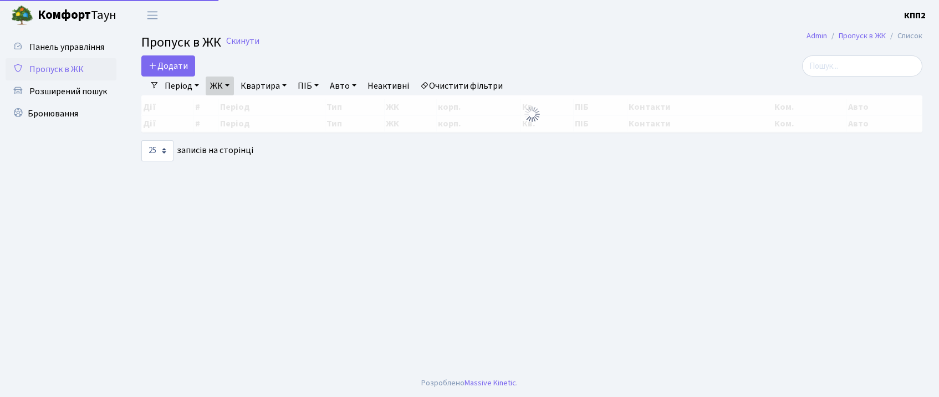
select select "25"
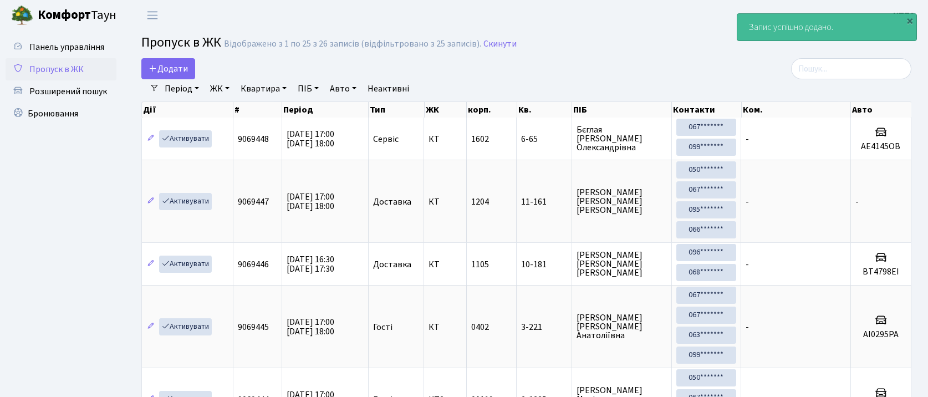
select select "25"
click at [875, 71] on input "search" at bounding box center [851, 68] width 120 height 21
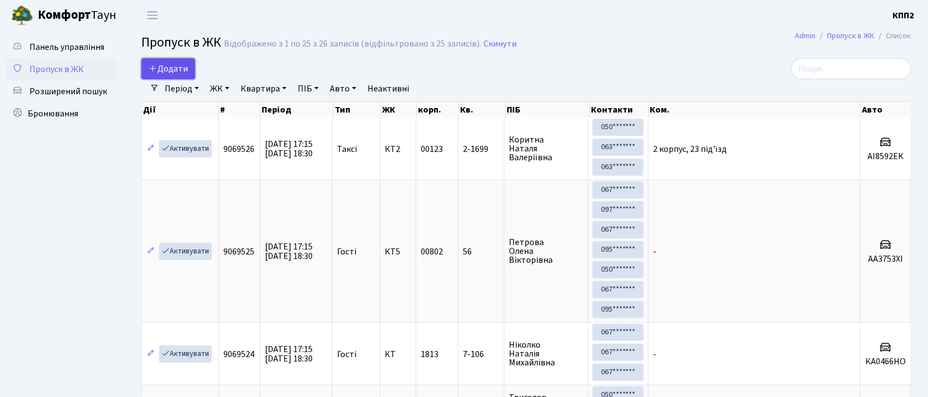
click at [187, 71] on span "Додати" at bounding box center [168, 69] width 39 height 12
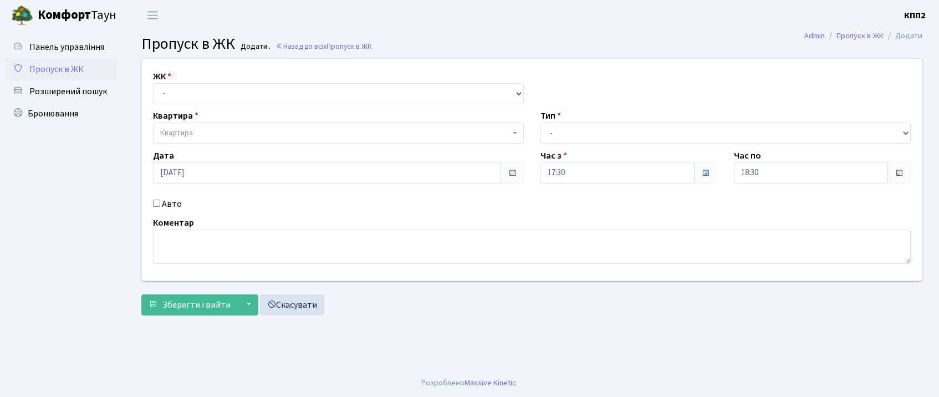
click at [174, 93] on select "- КТ, вул. Регенераторна, 4 КТ2, просп. Соборності, 17 КТ3, вул. Березнева, 16 …" at bounding box center [338, 93] width 371 height 21
select select "305"
click at [153, 83] on select "- КТ, вул. Регенераторна, 4 КТ2, просп. Соборності, 17 КТ3, вул. Березнева, 16 …" at bounding box center [338, 93] width 371 height 21
select select
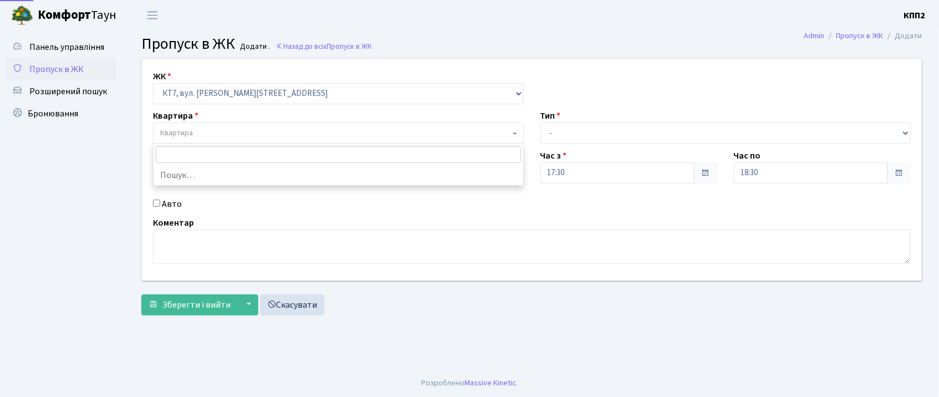
click at [193, 126] on span "Квартира" at bounding box center [338, 132] width 371 height 21
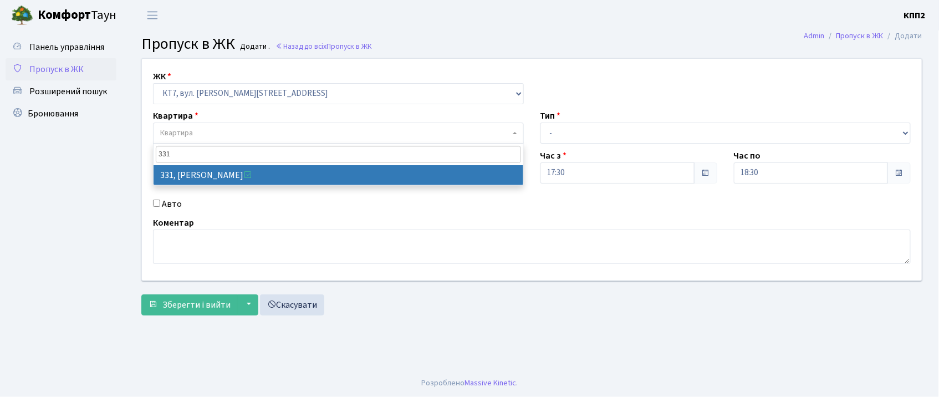
type input "331"
select select "18844"
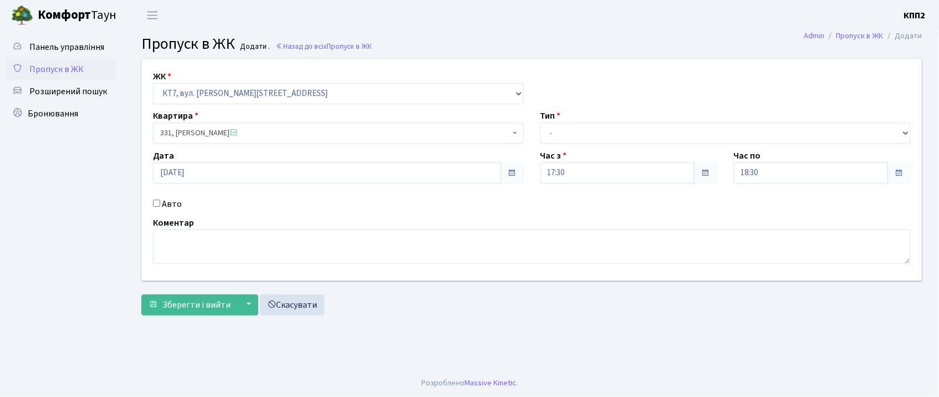
click at [595, 122] on div "Тип - Доставка Таксі Гості Сервіс" at bounding box center [725, 126] width 387 height 34
drag, startPoint x: 595, startPoint y: 133, endPoint x: 592, endPoint y: 146, distance: 13.7
click at [592, 146] on div "ЖК - КТ, вул. Регенераторна, 4 КТ2, просп. Соборності, 17 КТ3, вул. Березнева, …" at bounding box center [532, 170] width 796 height 222
select select "3"
click at [540, 122] on select "- Доставка Таксі Гості Сервіс" at bounding box center [725, 132] width 371 height 21
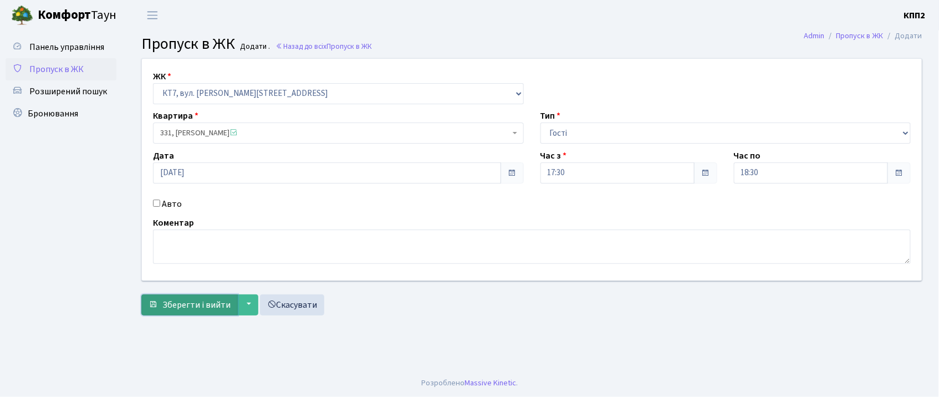
click at [212, 315] on button "Зберегти і вийти" at bounding box center [189, 304] width 96 height 21
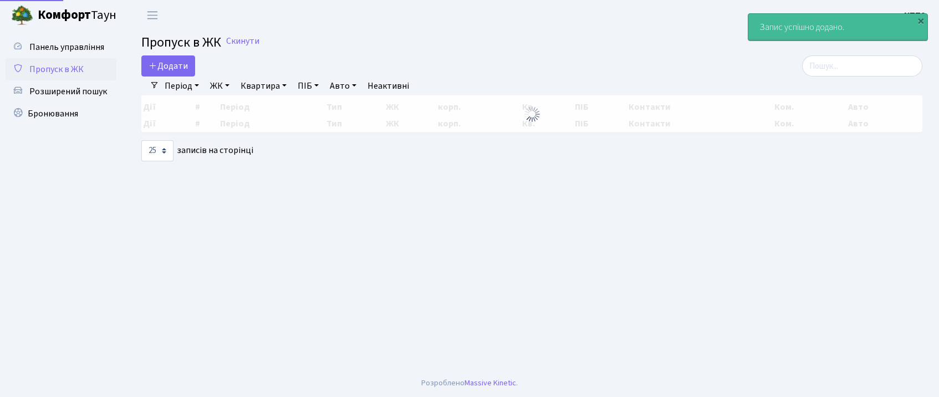
select select "25"
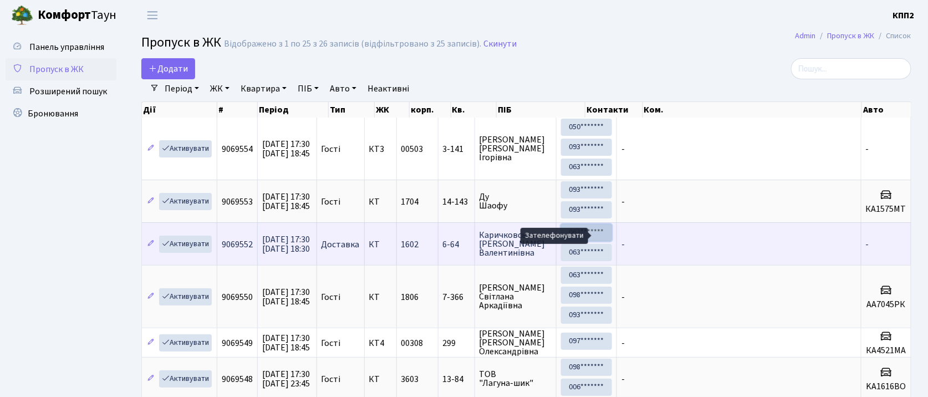
click at [601, 240] on link "063*******" at bounding box center [586, 232] width 51 height 17
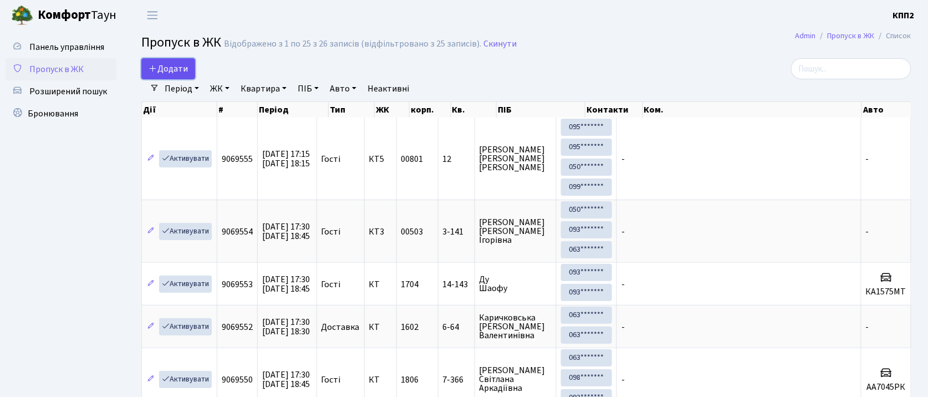
click at [188, 63] on link "Додати" at bounding box center [168, 68] width 54 height 21
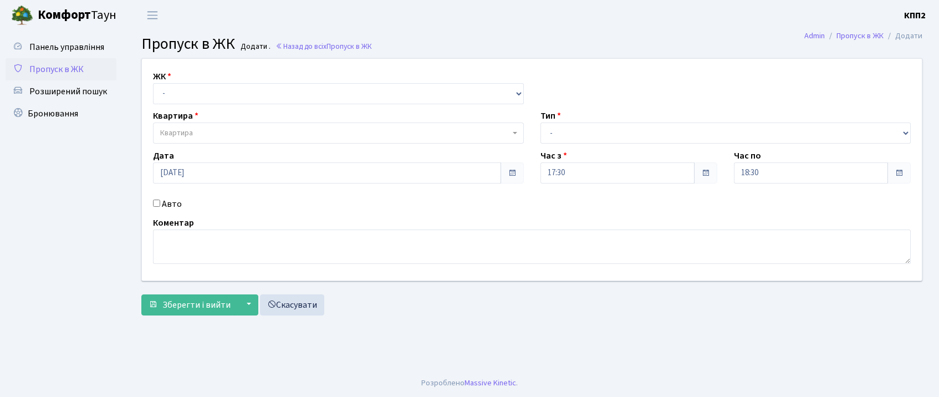
click at [198, 80] on div "ЖК - КТ, вул. Регенераторна, 4 КТ2, просп. [STREET_ADDRESS] [STREET_ADDRESS] [P…" at bounding box center [338, 87] width 387 height 34
click at [217, 101] on select "- КТ, вул. Регенераторна, 4 КТ2, просп. [STREET_ADDRESS] [STREET_ADDRESS] [PERS…" at bounding box center [338, 93] width 371 height 21
select select "271"
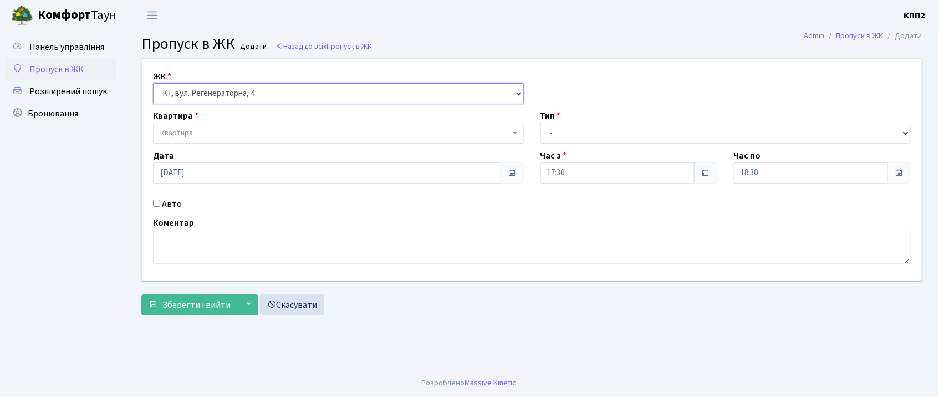
click at [153, 83] on select "- КТ, вул. Регенераторна, 4 КТ2, просп. Соборності, 17 КТ3, вул. Березнева, 16 …" at bounding box center [338, 93] width 371 height 21
select select
click at [222, 118] on div "Квартира Квартира" at bounding box center [338, 126] width 387 height 34
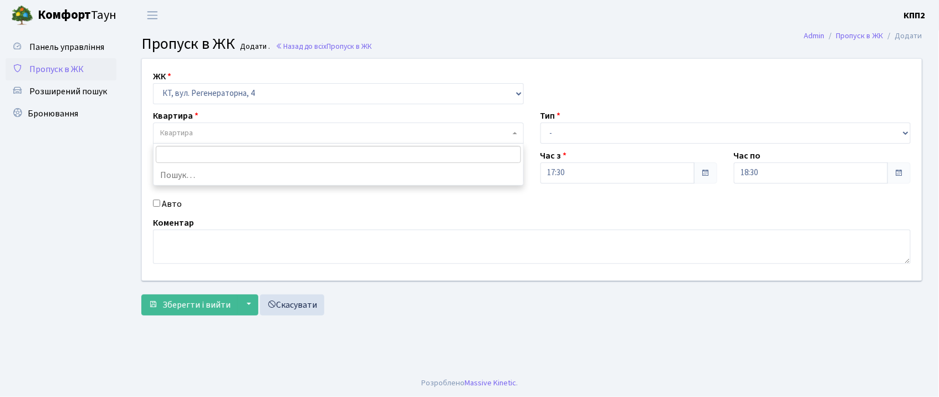
click at [227, 129] on span "Квартира" at bounding box center [335, 132] width 350 height 11
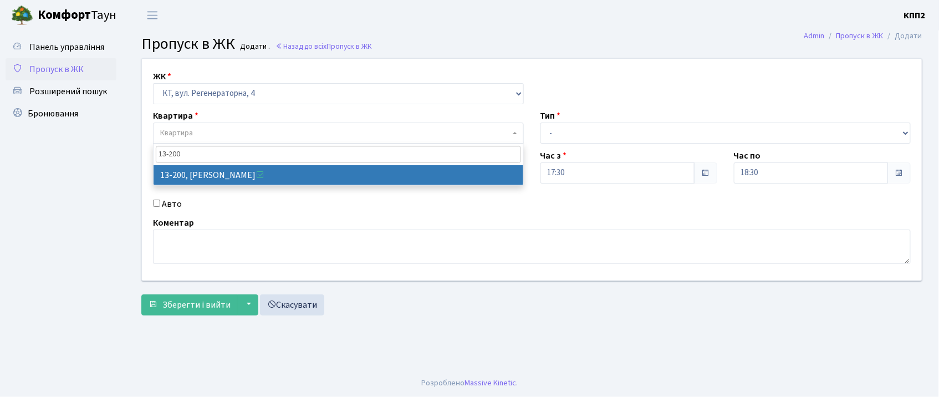
type input "13-200"
select select "7846"
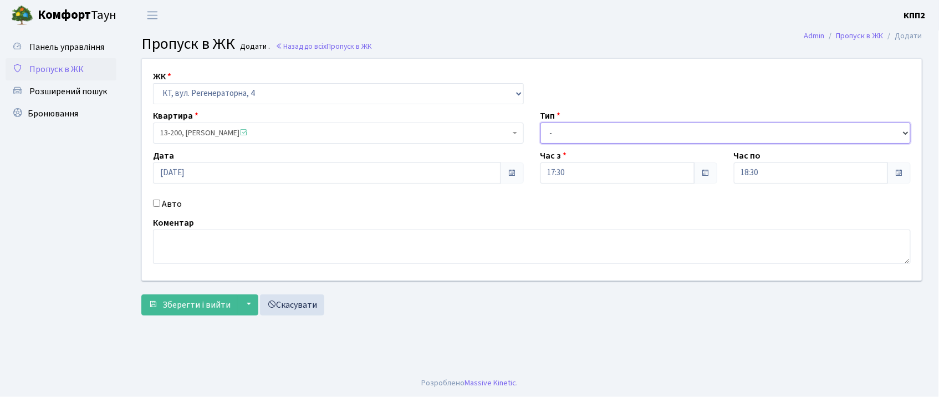
click at [579, 141] on select "- Доставка Таксі Гості Сервіс" at bounding box center [725, 132] width 371 height 21
select select "3"
click at [540, 122] on select "- Доставка Таксі Гості Сервіс" at bounding box center [725, 132] width 371 height 21
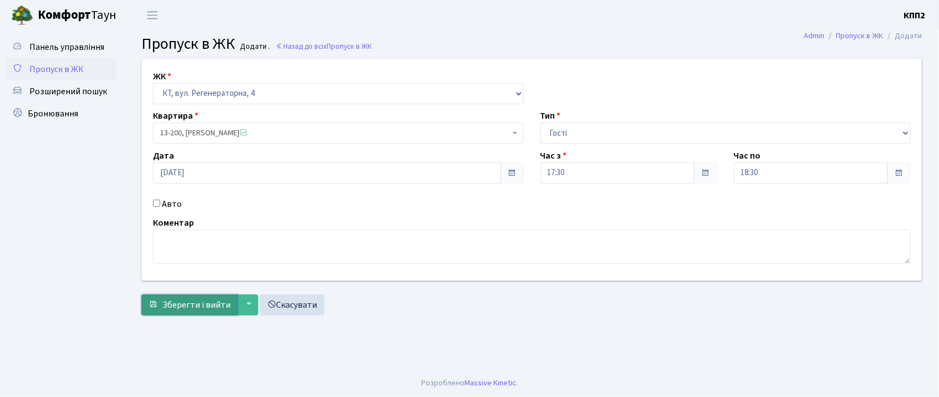
click at [196, 304] on span "Зберегти і вийти" at bounding box center [196, 305] width 68 height 12
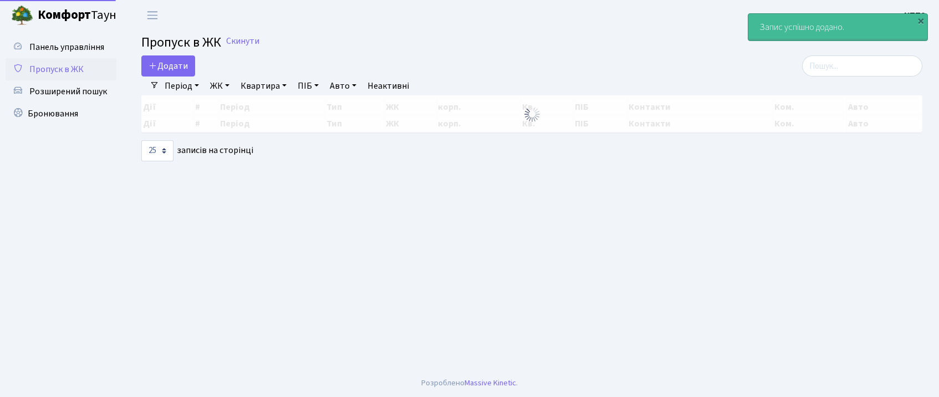
select select "25"
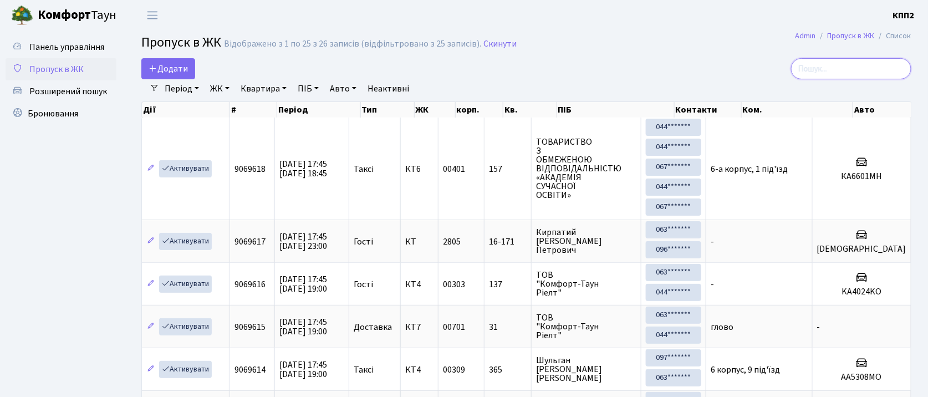
drag, startPoint x: 842, startPoint y: 74, endPoint x: 835, endPoint y: 85, distance: 13.1
click at [840, 74] on input "search" at bounding box center [851, 68] width 120 height 21
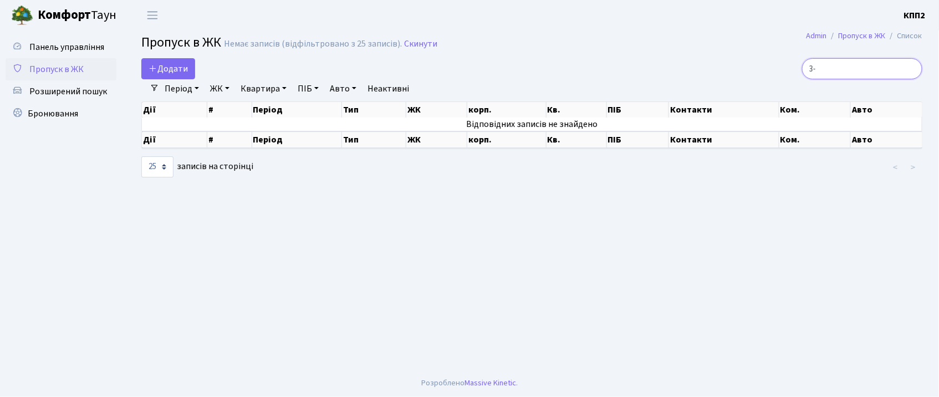
type input "3"
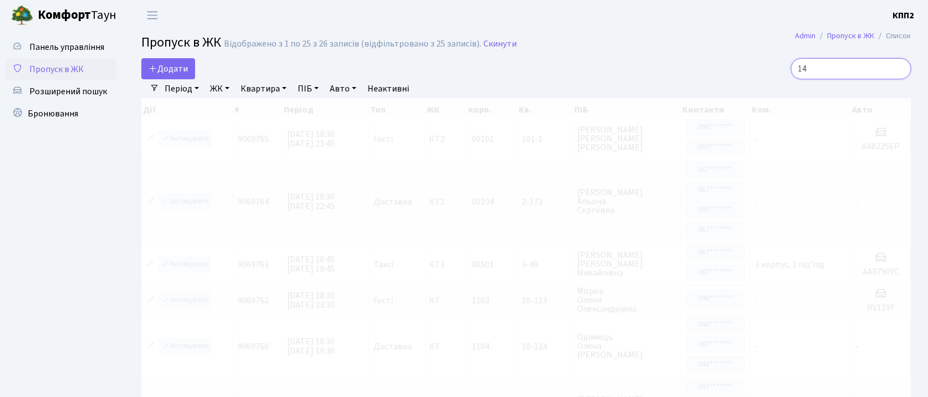
type input "1"
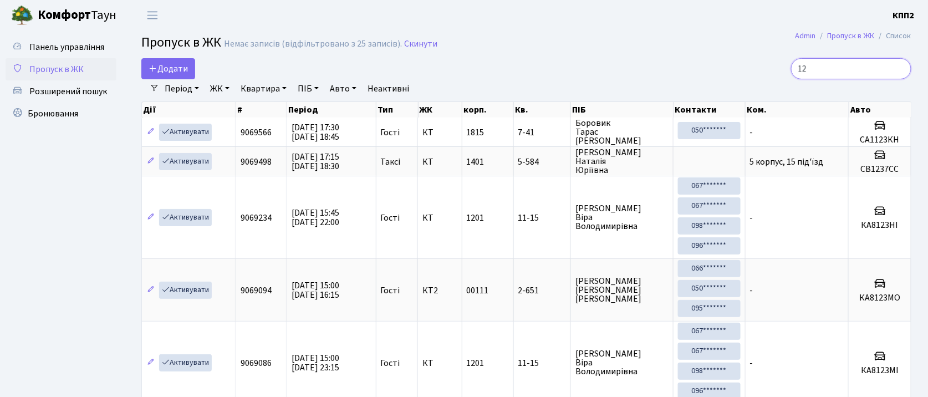
type input "1"
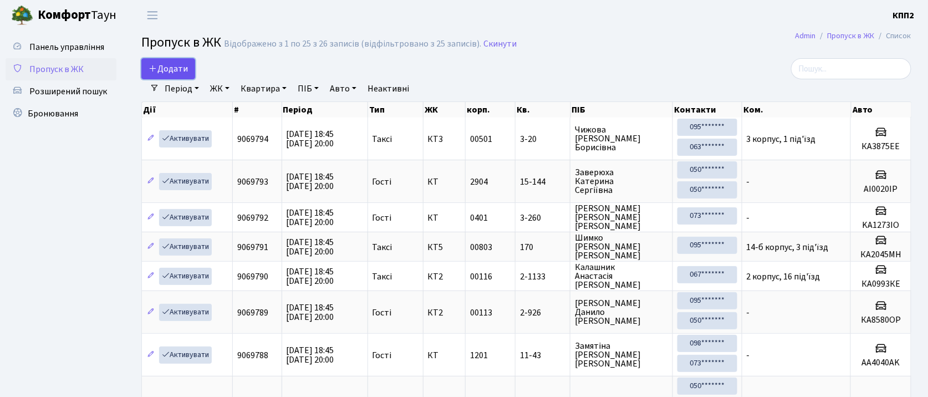
click at [166, 76] on link "Додати" at bounding box center [168, 68] width 54 height 21
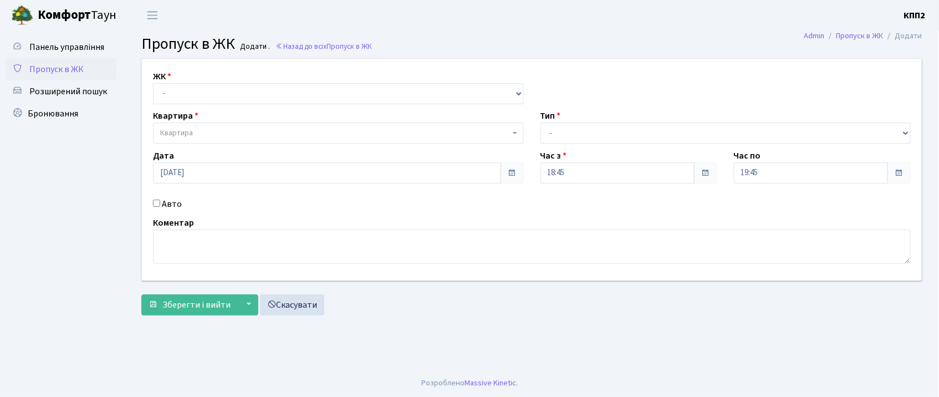
click at [169, 109] on label "Квартира" at bounding box center [175, 115] width 45 height 13
click at [176, 98] on select "- КТ, вул. Регенераторна, 4 КТ2, просп. [STREET_ADDRESS] [STREET_ADDRESS] [PERS…" at bounding box center [338, 93] width 371 height 21
select select "271"
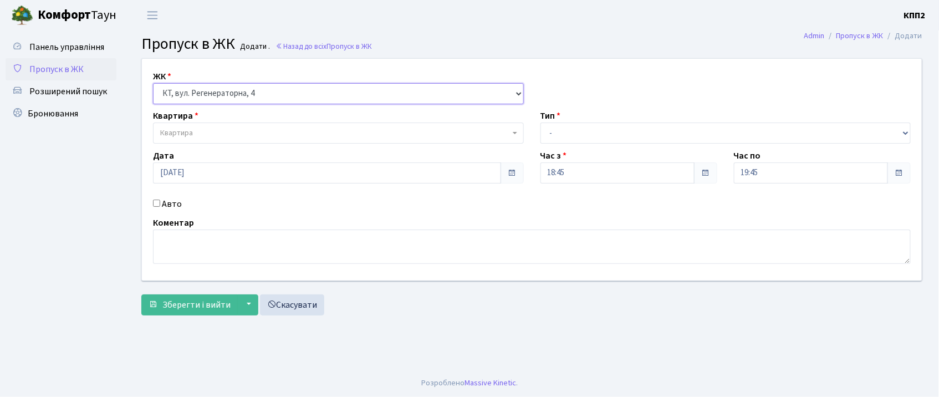
click at [153, 83] on select "- КТ, вул. Регенераторна, 4 КТ2, просп. [STREET_ADDRESS] [STREET_ADDRESS] [PERS…" at bounding box center [338, 93] width 371 height 21
select select
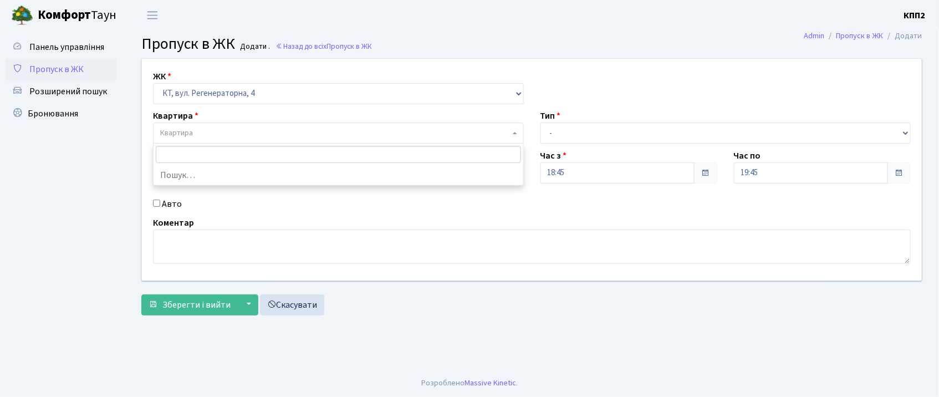
drag, startPoint x: 185, startPoint y: 131, endPoint x: 196, endPoint y: 122, distance: 14.2
click at [185, 130] on span "Квартира" at bounding box center [176, 132] width 33 height 11
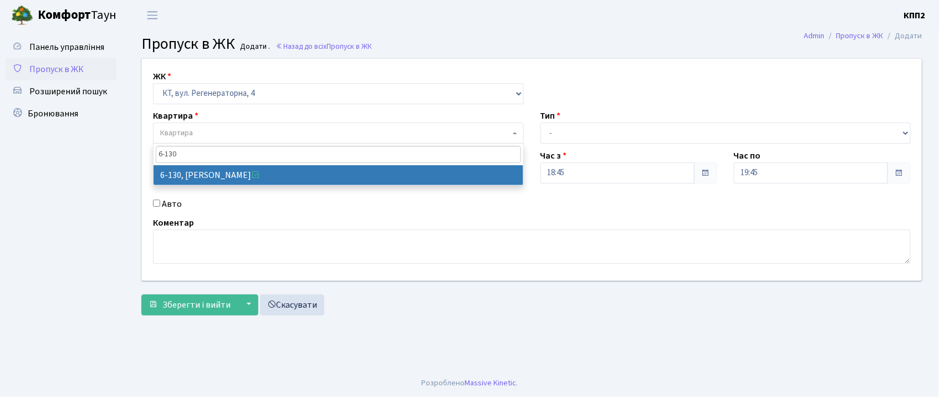
type input "6-130"
select select "5266"
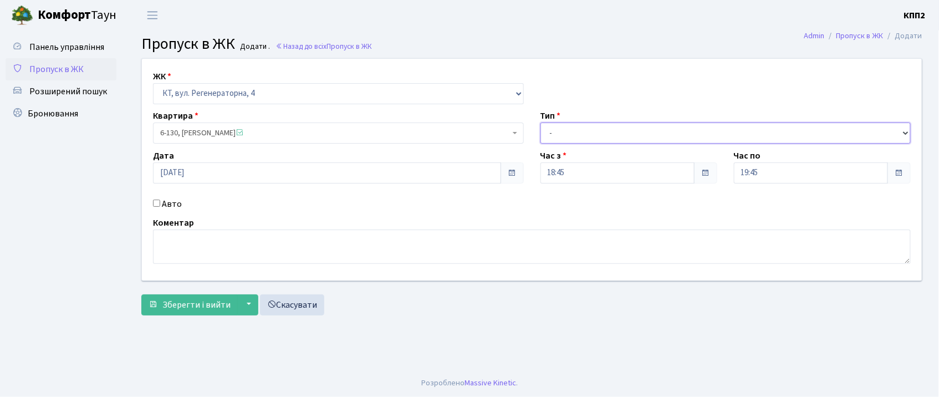
drag, startPoint x: 565, startPoint y: 130, endPoint x: 562, endPoint y: 142, distance: 13.2
click at [565, 130] on select "- Доставка Таксі Гості Сервіс" at bounding box center [725, 132] width 371 height 21
select select "1"
click at [540, 122] on select "- Доставка Таксі Гості Сервіс" at bounding box center [725, 132] width 371 height 21
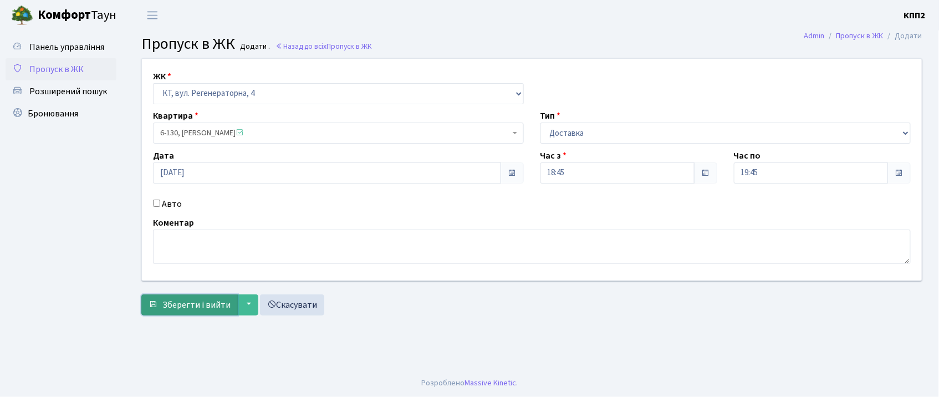
click at [166, 300] on span "Зберегти і вийти" at bounding box center [196, 305] width 68 height 12
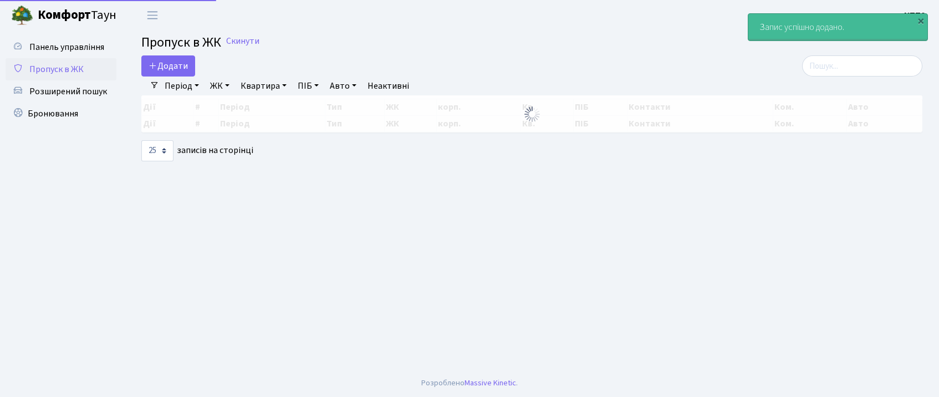
select select "25"
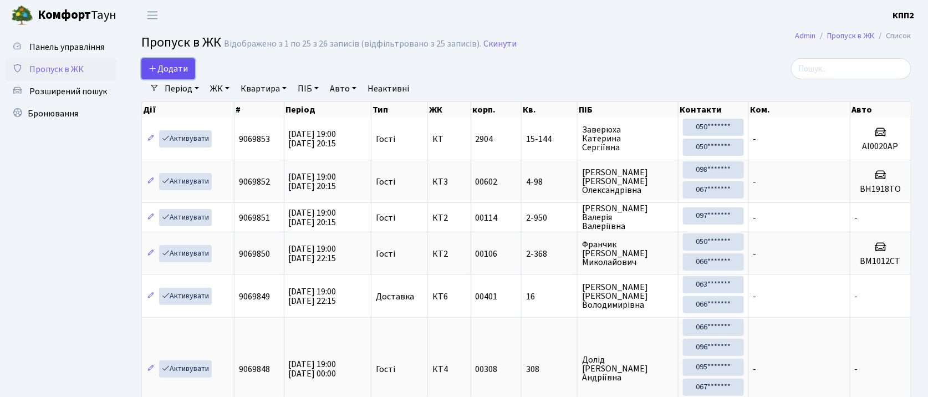
click at [185, 63] on span "Додати" at bounding box center [168, 69] width 39 height 12
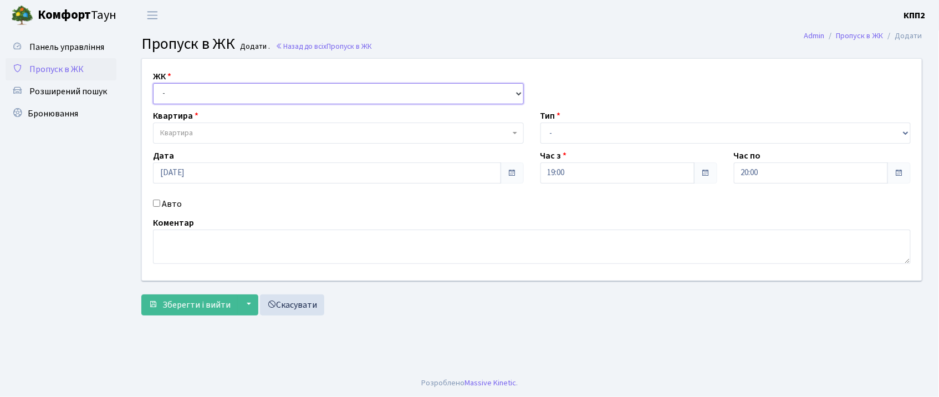
click at [187, 91] on select "- КТ, вул. Регенераторна, 4 КТ2, просп. [STREET_ADDRESS] [STREET_ADDRESS] [PERS…" at bounding box center [338, 93] width 371 height 21
select select "271"
click at [153, 83] on select "- КТ, вул. Регенераторна, 4 КТ2, просп. [STREET_ADDRESS] [STREET_ADDRESS] [PERS…" at bounding box center [338, 93] width 371 height 21
select select
click at [156, 202] on input "Авто" at bounding box center [156, 203] width 7 height 7
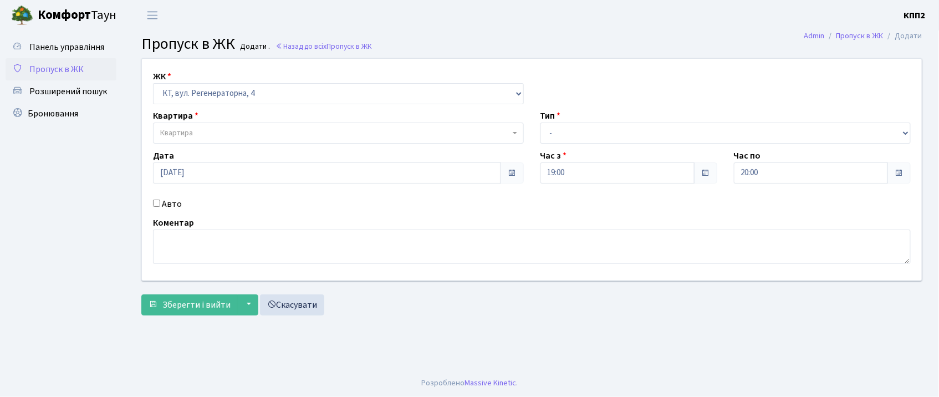
checkbox input "true"
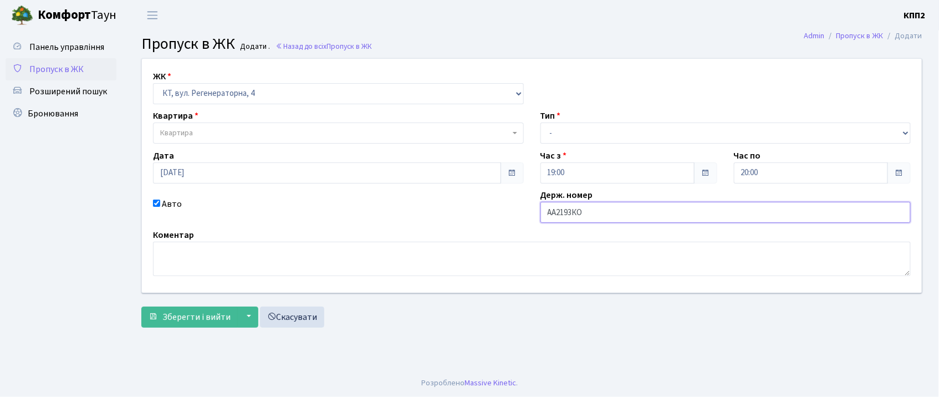
type input "АА2193КО"
click at [562, 141] on select "- Доставка Таксі Гості Сервіс" at bounding box center [725, 132] width 371 height 21
select select "1"
click at [540, 122] on select "- Доставка Таксі Гості Сервіс" at bounding box center [725, 132] width 371 height 21
click at [355, 130] on span "Квартира" at bounding box center [335, 132] width 350 height 11
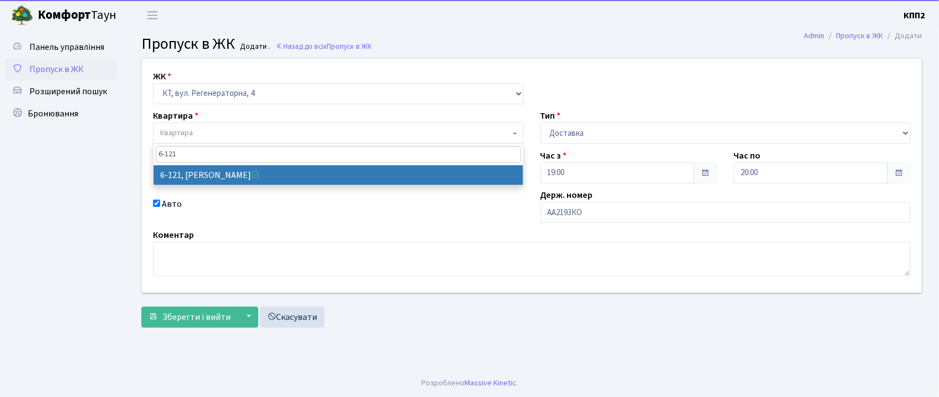
type input "6-121"
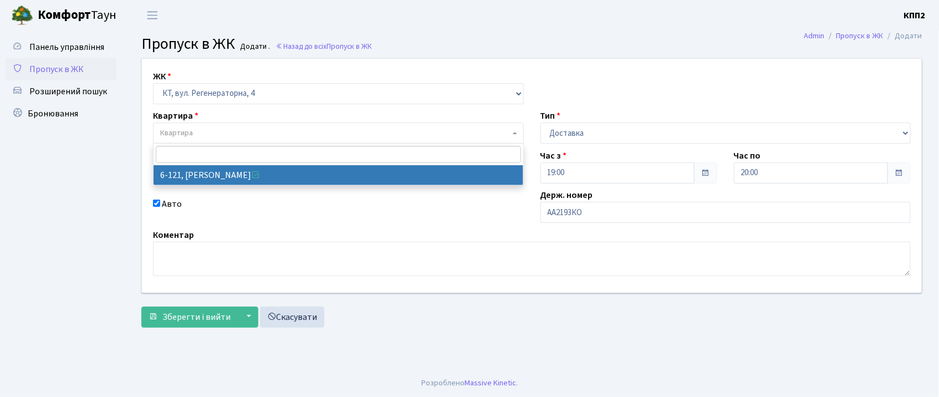
select select "5257"
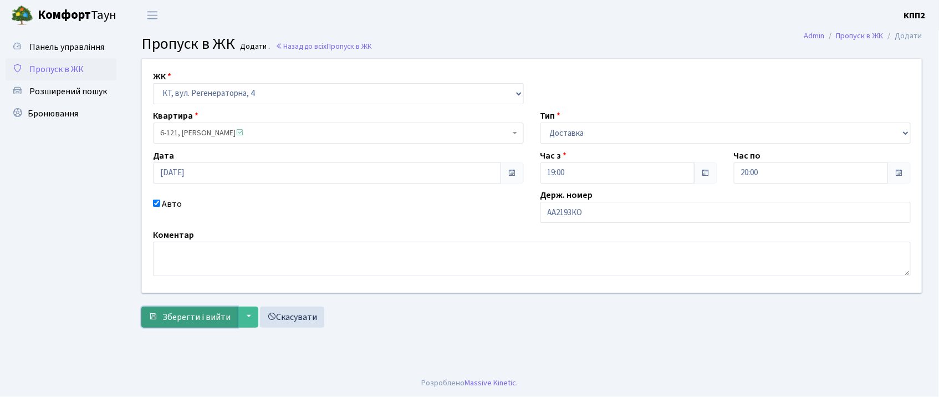
click at [181, 307] on button "Зберегти і вийти" at bounding box center [189, 317] width 96 height 21
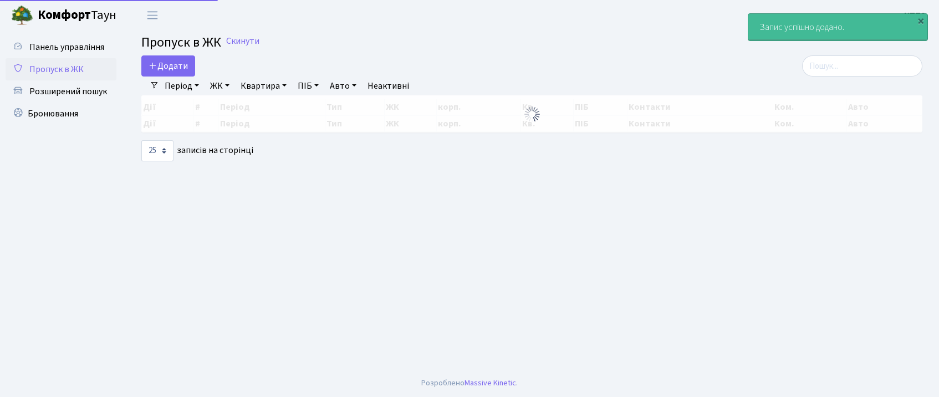
select select "25"
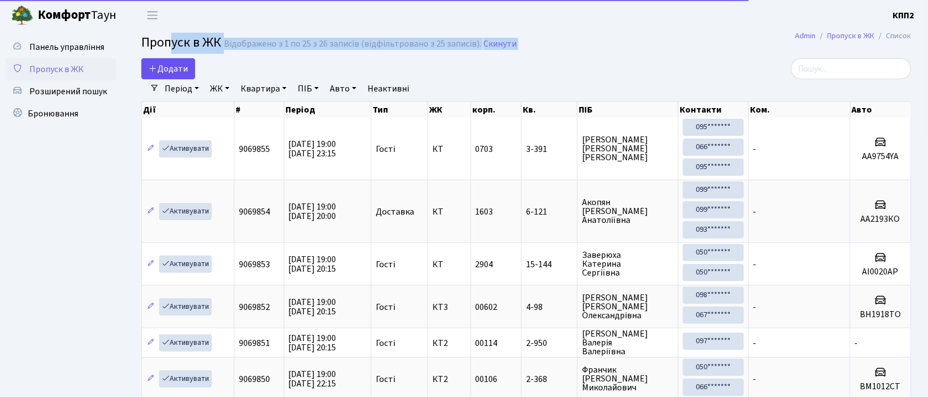
drag, startPoint x: 169, startPoint y: 54, endPoint x: 171, endPoint y: 67, distance: 12.9
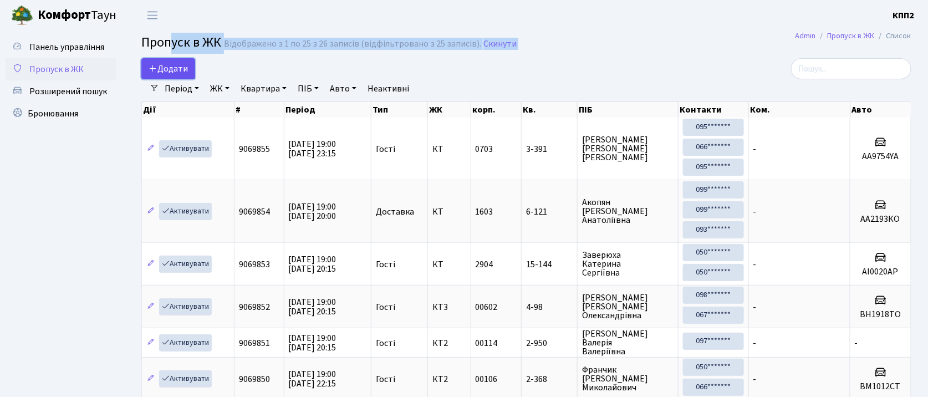
click at [171, 67] on span "Додати" at bounding box center [168, 69] width 39 height 12
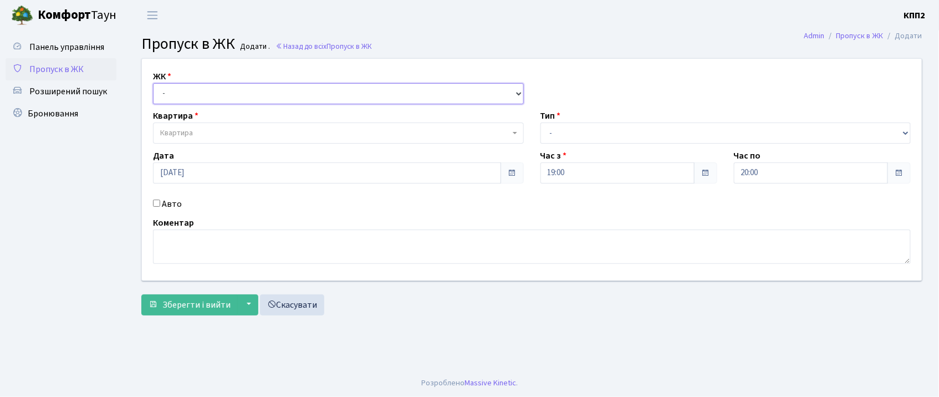
click at [193, 98] on select "- КТ, вул. Регенераторна, 4 КТ2, просп. [STREET_ADDRESS] [STREET_ADDRESS] [PERS…" at bounding box center [338, 93] width 371 height 21
select select "271"
click at [153, 83] on select "- КТ, вул. Регенераторна, 4 КТ2, просп. [STREET_ADDRESS] [STREET_ADDRESS] [PERS…" at bounding box center [338, 93] width 371 height 21
select select
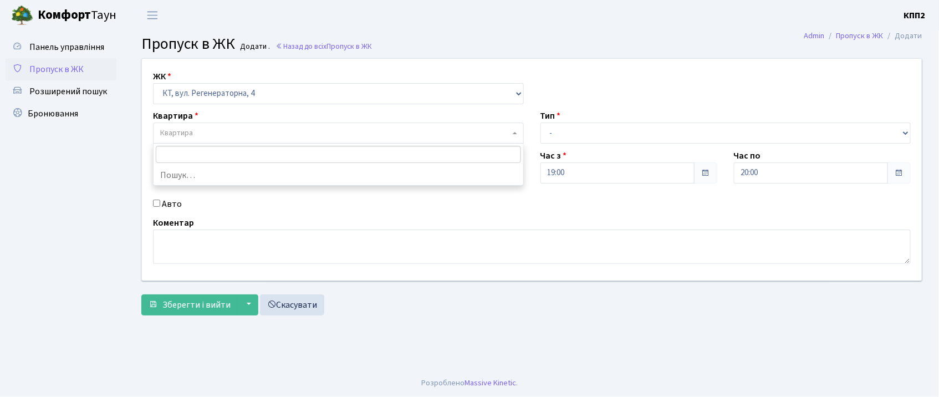
click at [202, 129] on span "Квартира" at bounding box center [335, 132] width 350 height 11
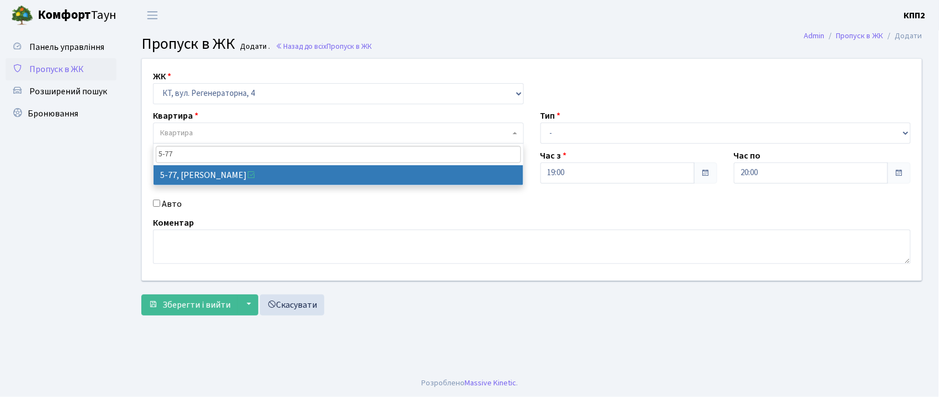
type input "5-77"
select select "2487"
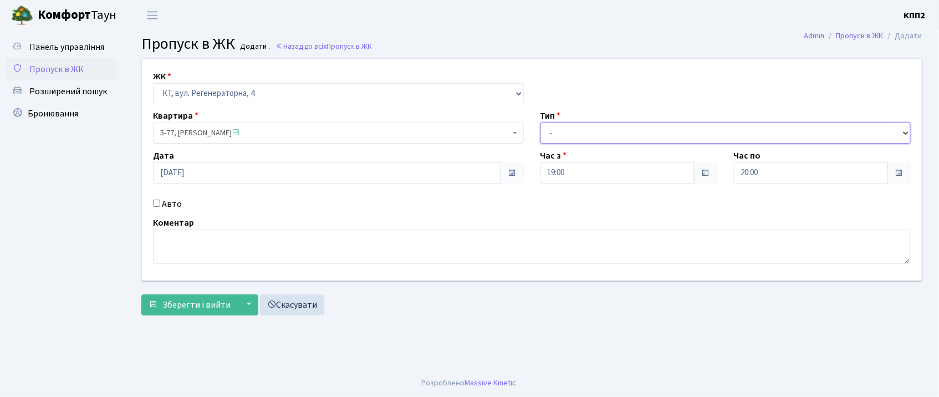
click at [604, 136] on select "- Доставка Таксі Гості Сервіс" at bounding box center [725, 132] width 371 height 21
select select "3"
click at [540, 122] on select "- Доставка Таксі Гості Сервіс" at bounding box center [725, 132] width 371 height 21
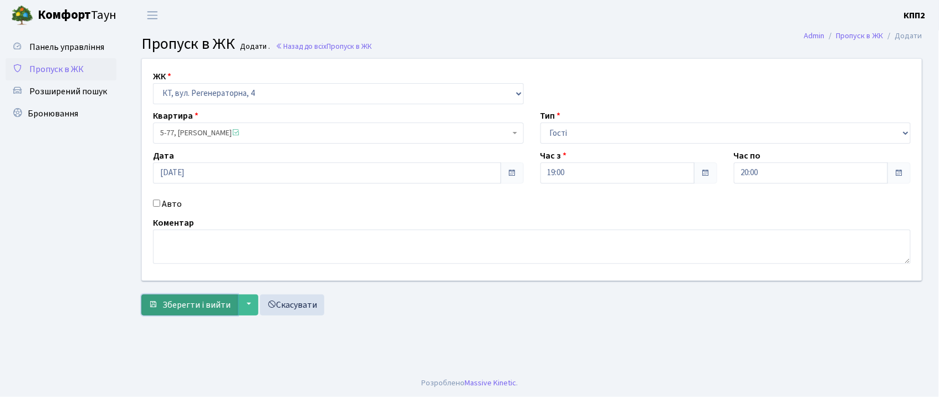
click at [160, 297] on button "Зберегти і вийти" at bounding box center [189, 304] width 96 height 21
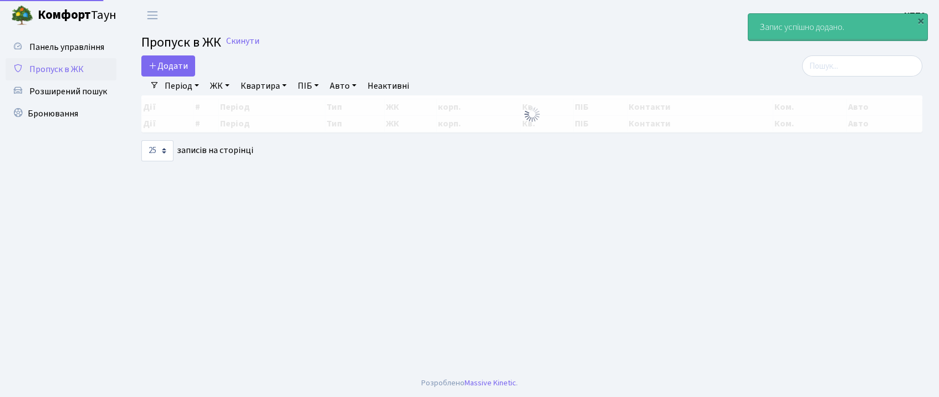
select select "25"
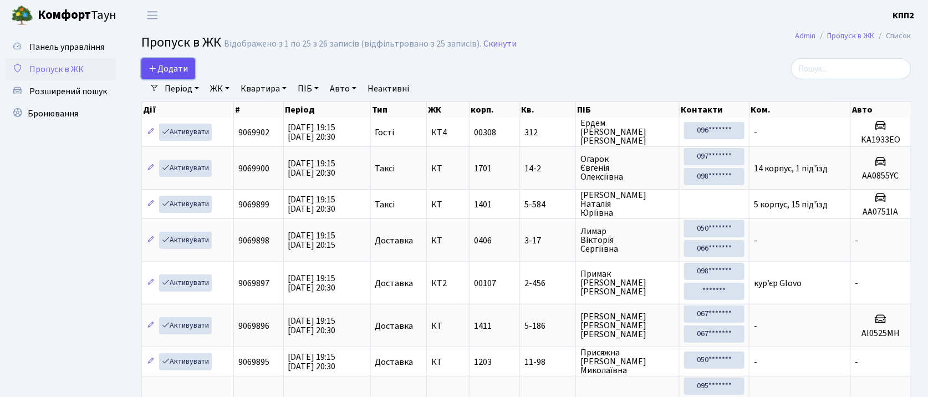
click at [177, 65] on span "Додати" at bounding box center [168, 69] width 39 height 12
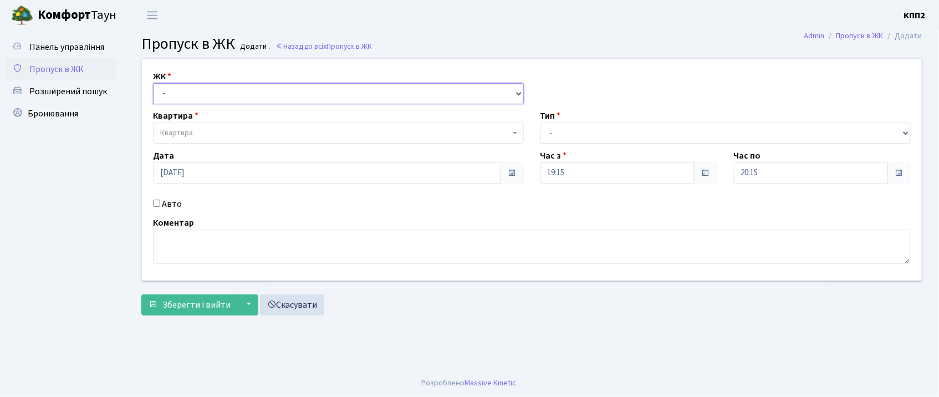
click at [187, 98] on select "- КТ, вул. Регенераторна, 4 КТ2, просп. Соборності, 17 КТ3, вул. Березнева, 16 …" at bounding box center [338, 93] width 371 height 21
select select "271"
click at [153, 83] on select "- КТ, вул. Регенераторна, 4 КТ2, просп. Соборності, 17 КТ3, вул. Березнева, 16 …" at bounding box center [338, 93] width 371 height 21
select select
click at [159, 207] on div "Авто" at bounding box center [338, 203] width 387 height 13
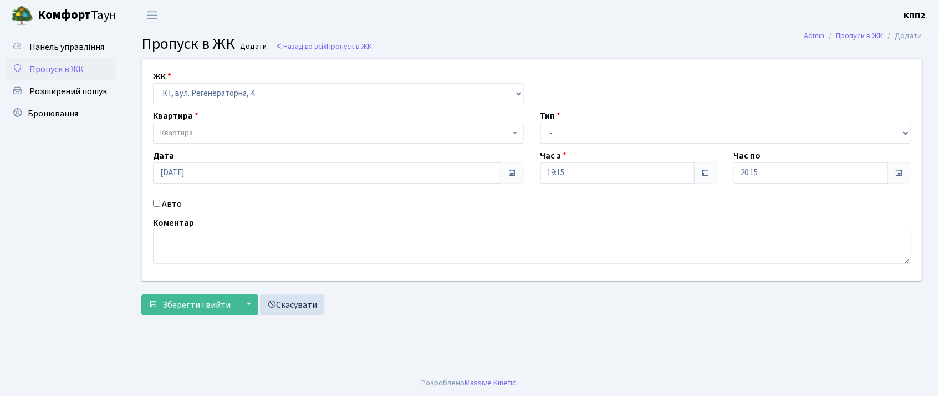
click at [158, 189] on div "ЖК - КТ, вул. Регенераторна, 4 КТ2, просп. Соборності, 17 КТ3, вул. Березнева, …" at bounding box center [532, 170] width 796 height 222
click at [156, 200] on input "Авто" at bounding box center [156, 203] width 7 height 7
checkbox input "true"
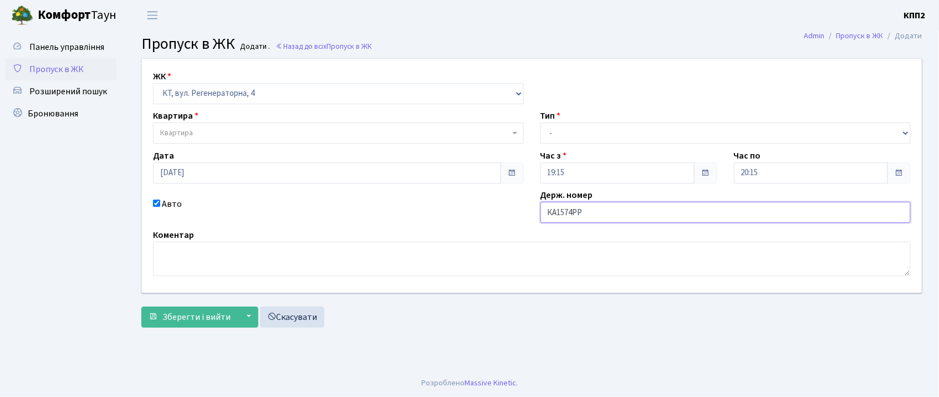
type input "КА1574РР"
click at [173, 127] on span "Квартира" at bounding box center [176, 132] width 33 height 11
type input "6-130"
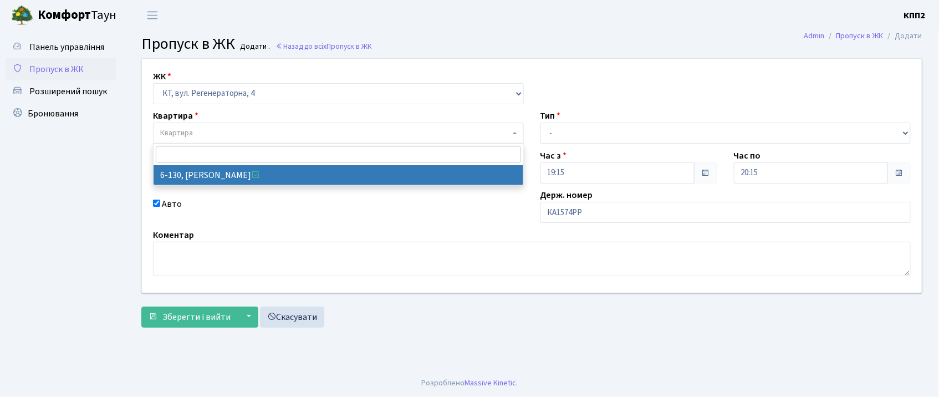
select select "5266"
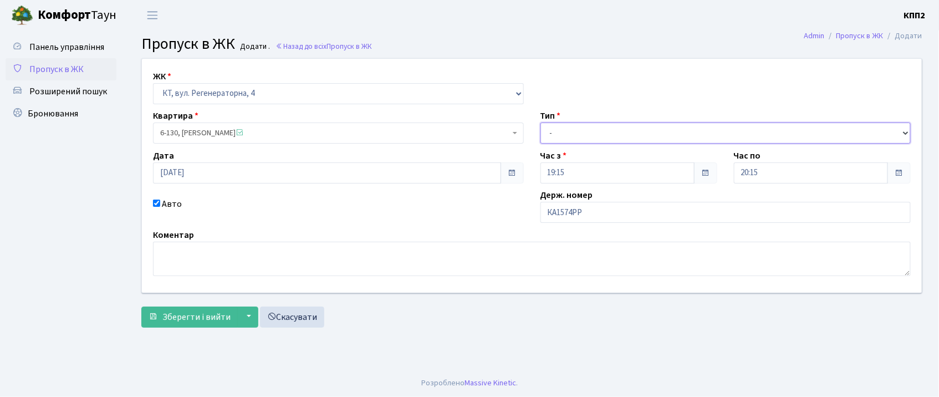
click at [661, 122] on select "- Доставка Таксі Гості Сервіс" at bounding box center [725, 132] width 371 height 21
select select "1"
click at [540, 122] on select "- Доставка Таксі Гості Сервіс" at bounding box center [725, 132] width 371 height 21
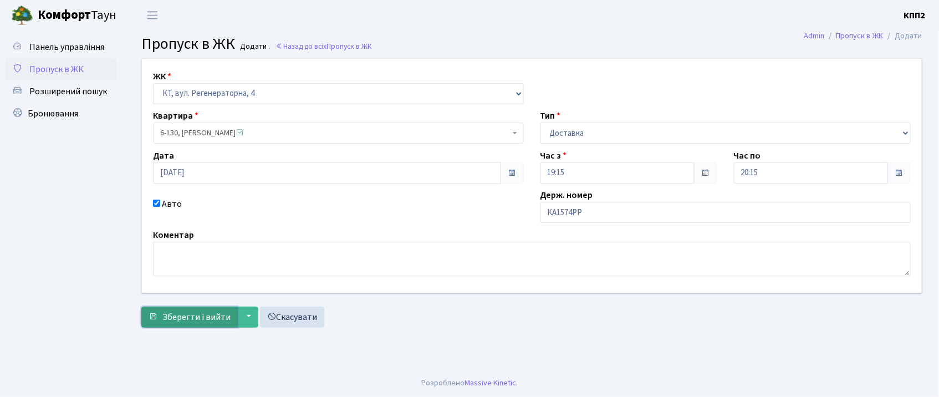
click at [160, 314] on button "Зберегти і вийти" at bounding box center [189, 317] width 96 height 21
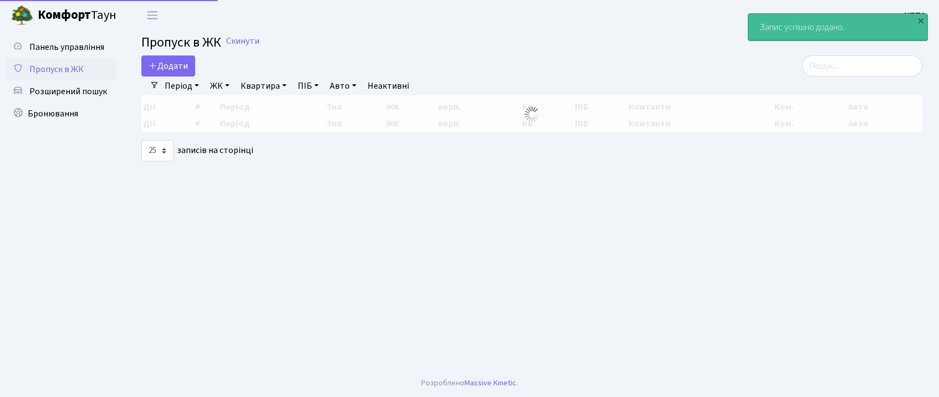
select select "25"
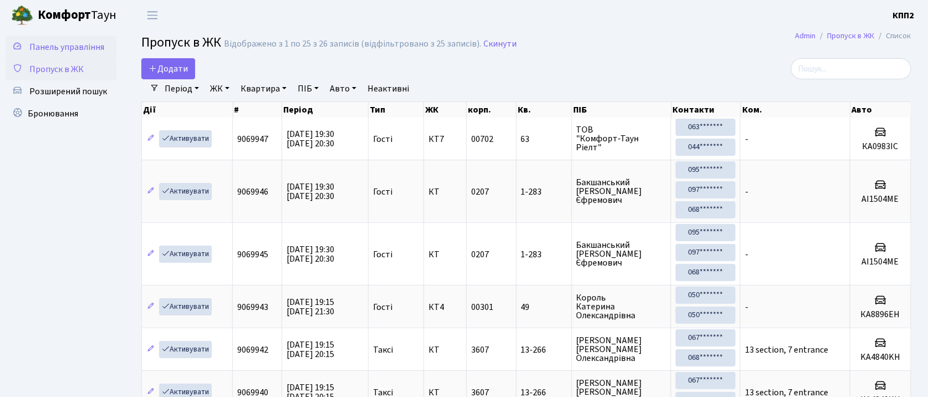
click at [101, 43] on span "Панель управління" at bounding box center [66, 47] width 75 height 12
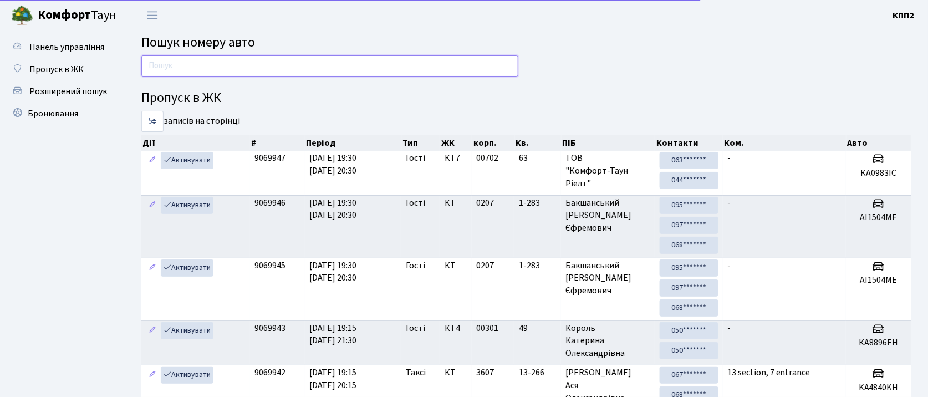
click at [164, 69] on input "text" at bounding box center [329, 65] width 377 height 21
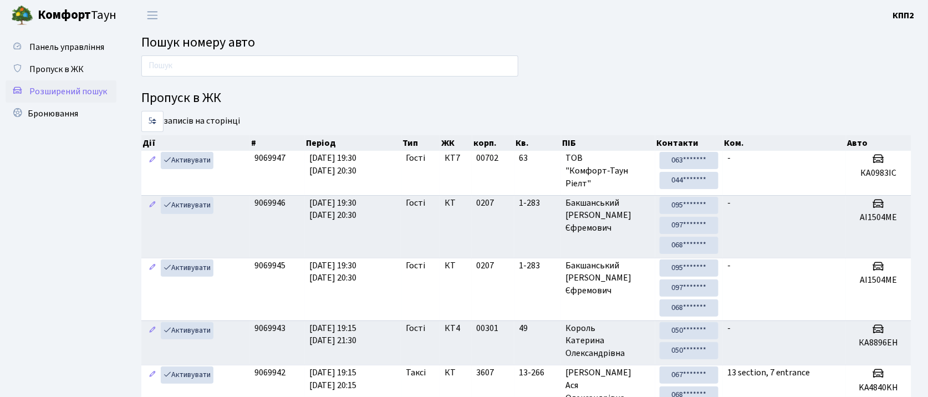
click at [100, 90] on span "Розширений пошук" at bounding box center [68, 91] width 78 height 12
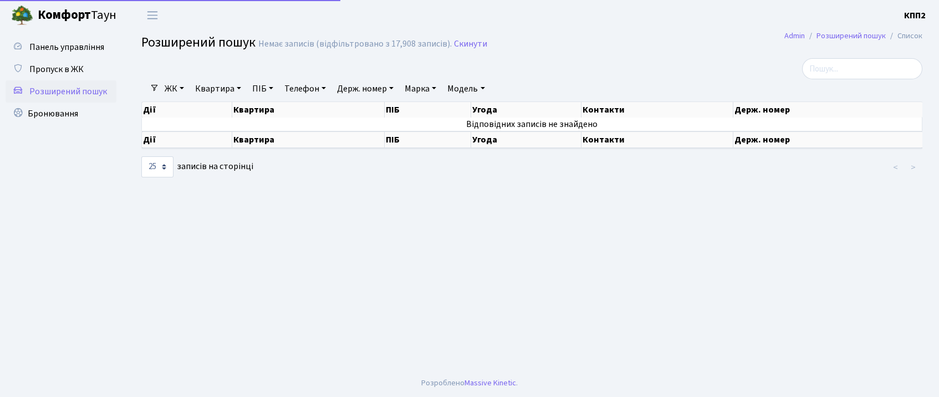
select select "25"
click at [72, 52] on span "Панель управління" at bounding box center [66, 47] width 75 height 12
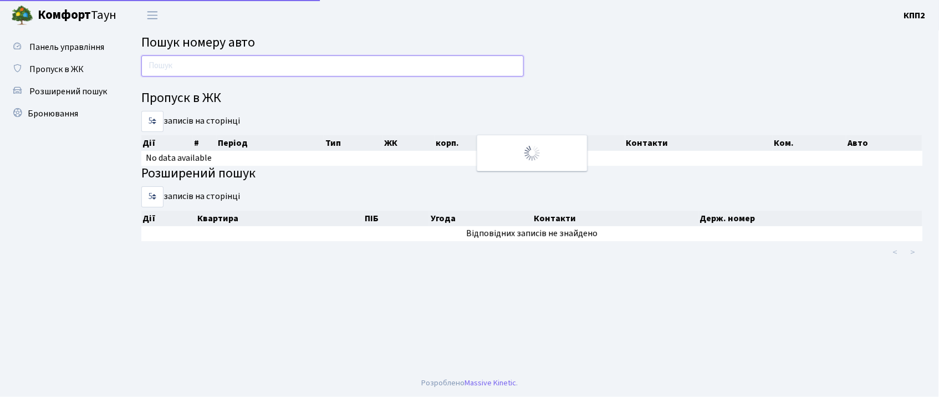
click at [218, 63] on input "text" at bounding box center [332, 65] width 382 height 21
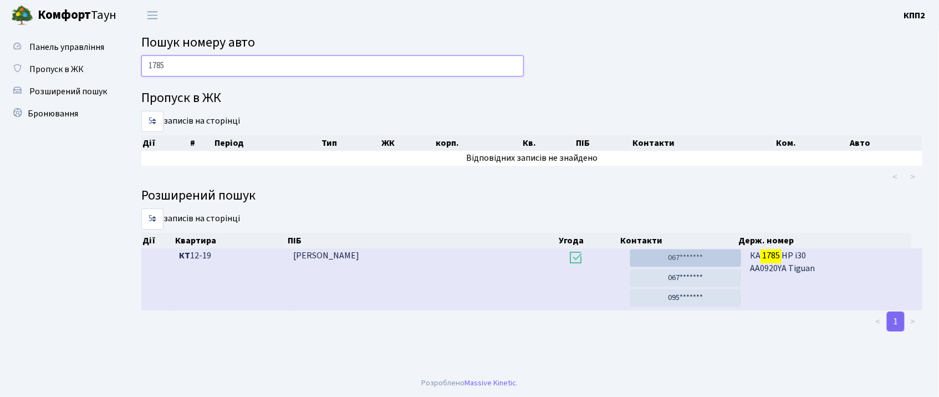
type input "1785"
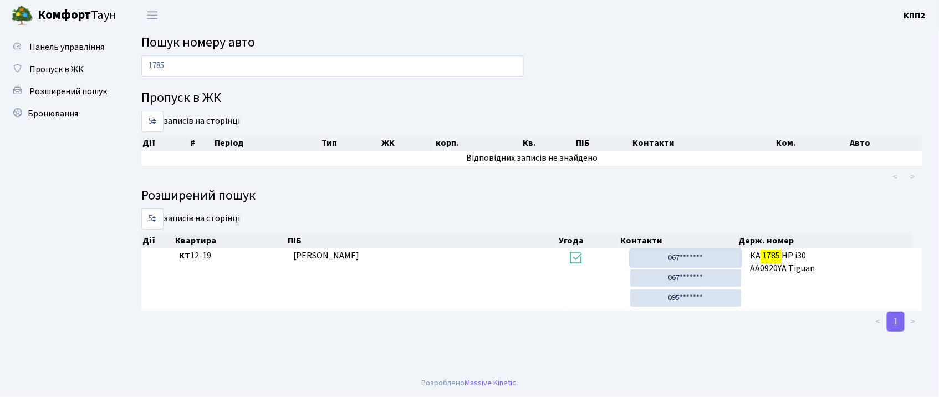
drag, startPoint x: 679, startPoint y: 253, endPoint x: 532, endPoint y: 52, distance: 248.7
click at [679, 253] on link "067*******" at bounding box center [685, 257] width 111 height 17
click at [84, 65] on link "Пропуск в ЖК" at bounding box center [61, 69] width 111 height 22
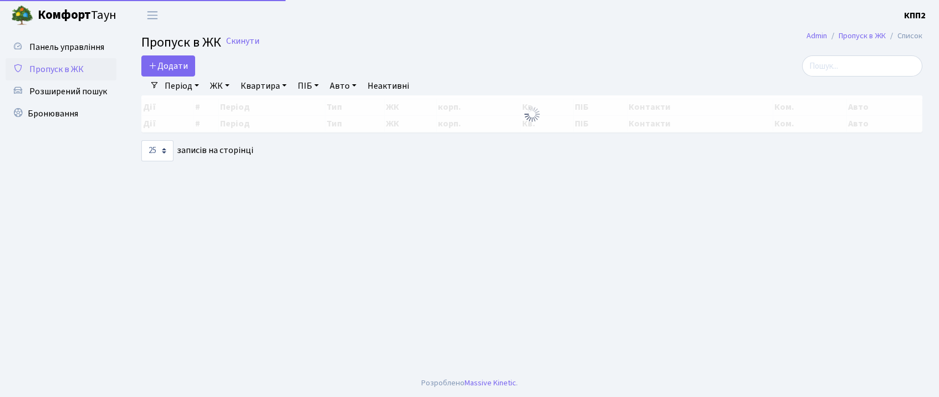
select select "25"
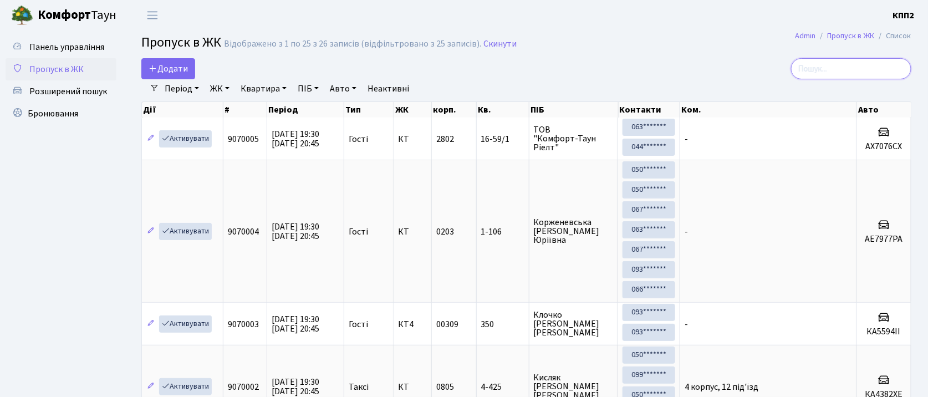
click at [866, 71] on input "search" at bounding box center [851, 68] width 120 height 21
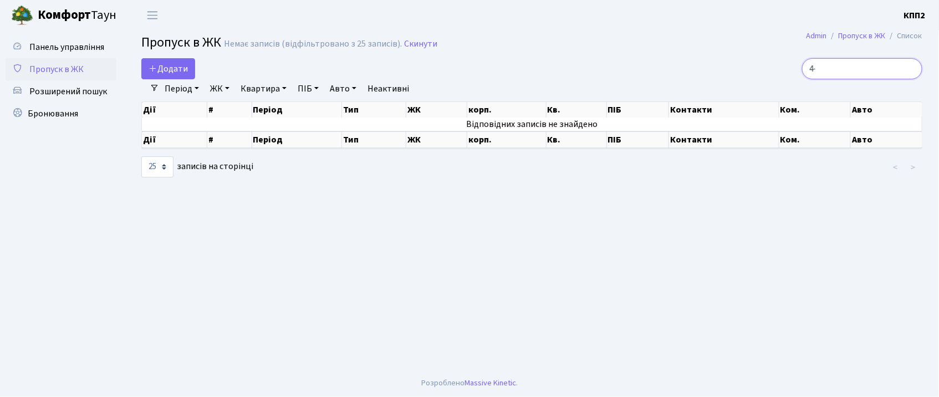
type input "4"
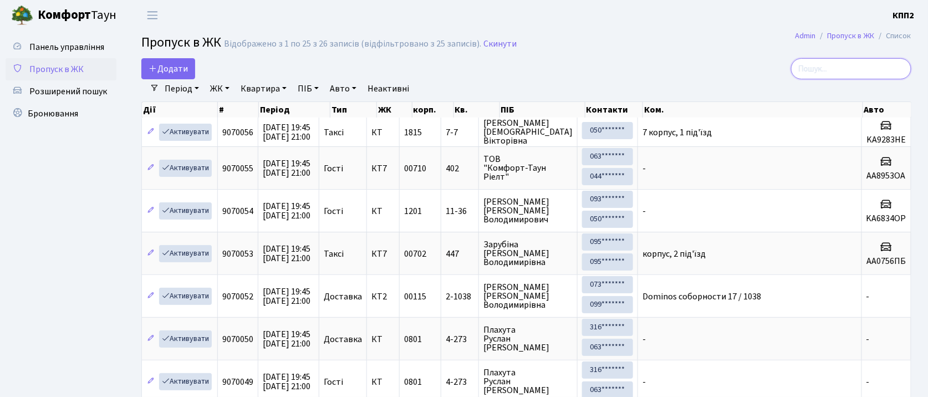
type input "1"
